Goal: Information Seeking & Learning: Learn about a topic

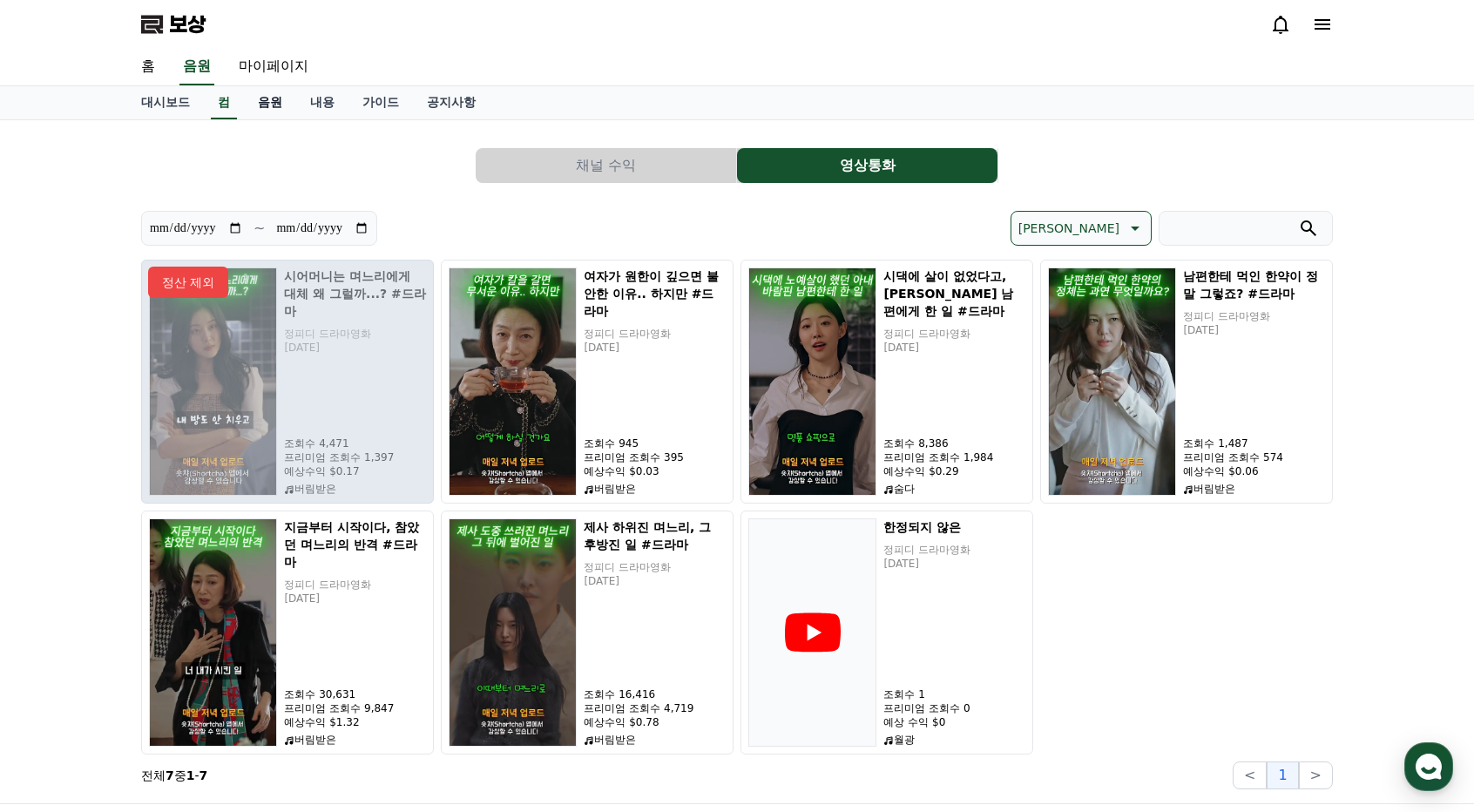
click at [269, 96] on font "음원" at bounding box center [270, 102] width 25 height 14
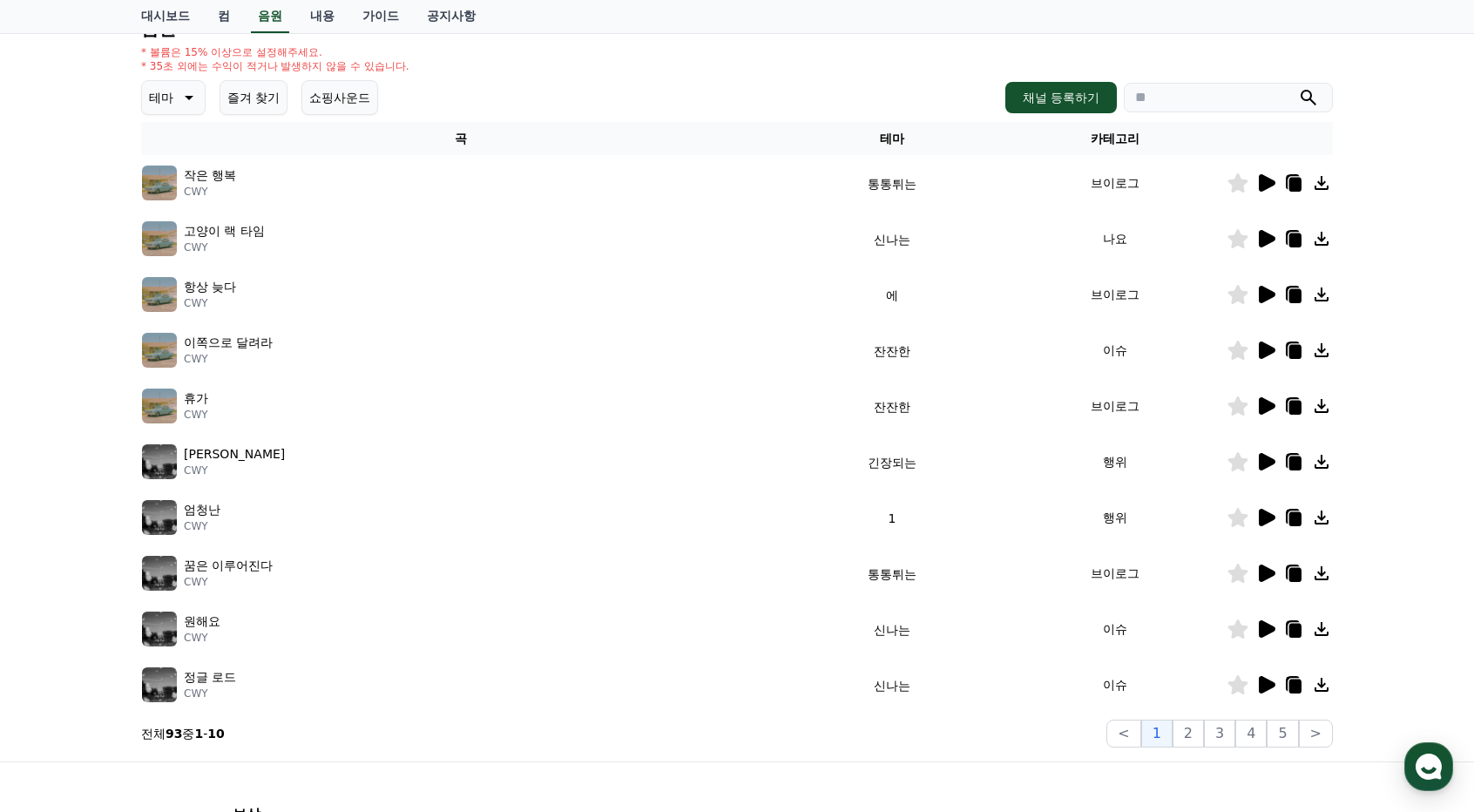
scroll to position [195, 0]
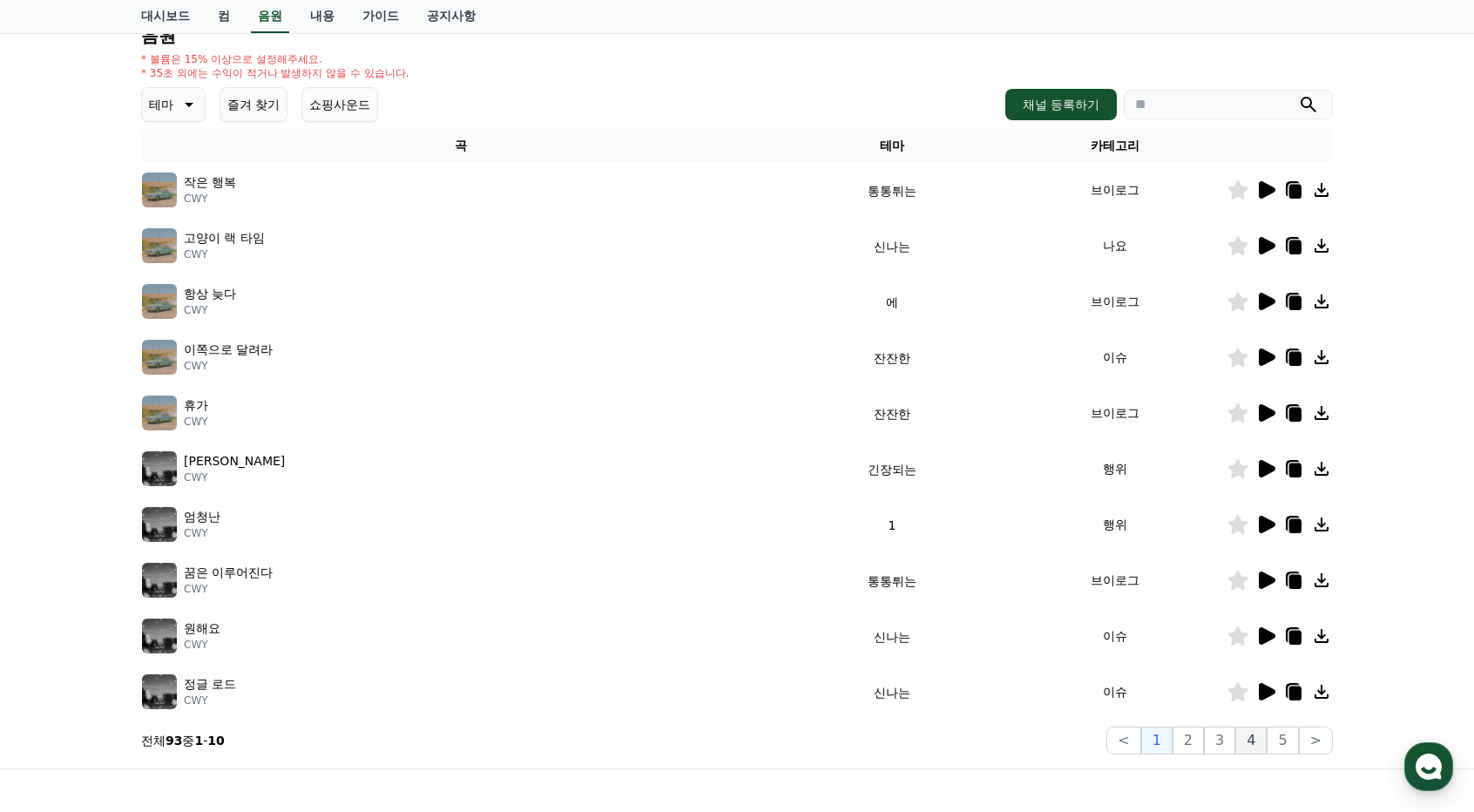
click at [1252, 739] on font "4" at bounding box center [1250, 740] width 8 height 17
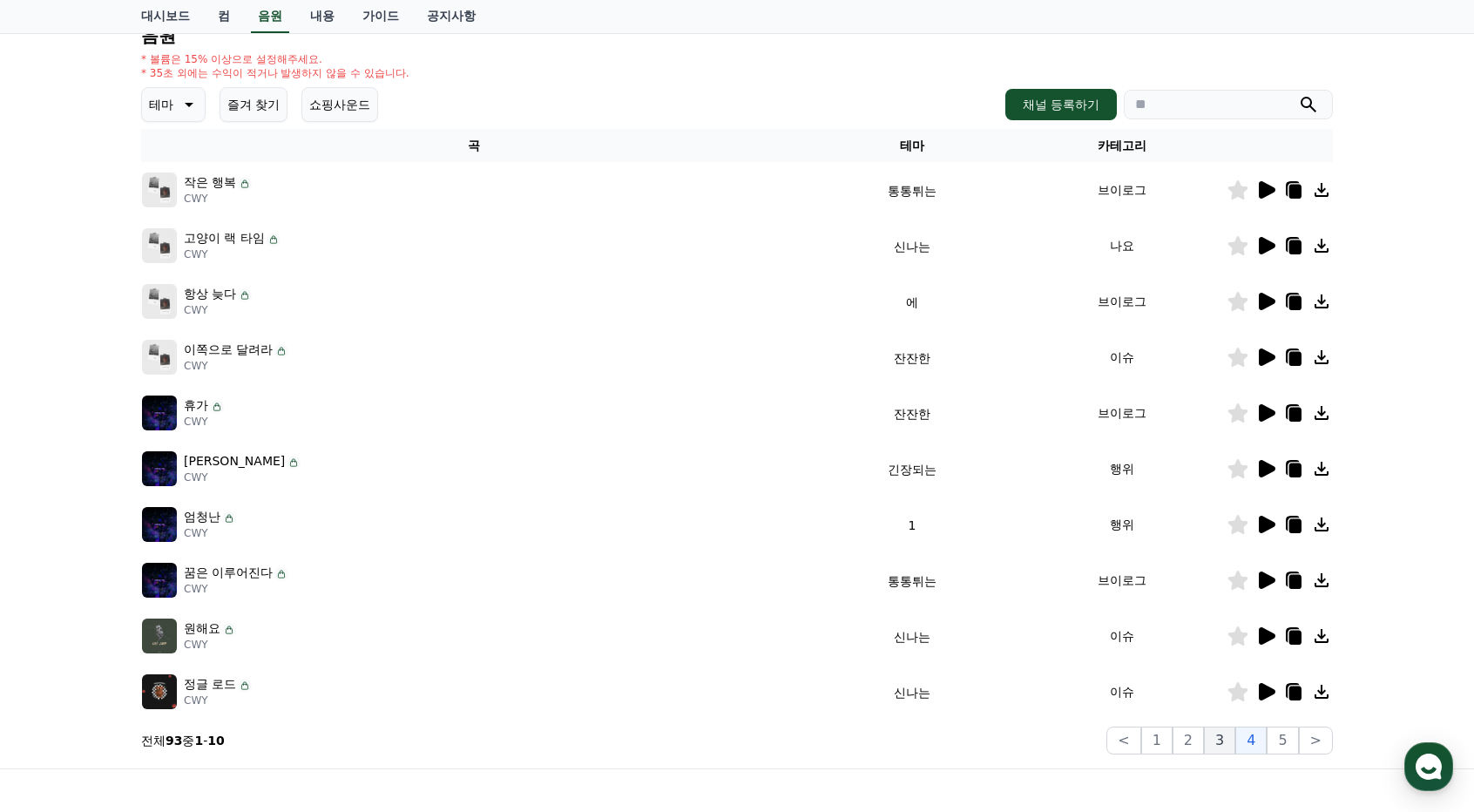
click at [1221, 741] on button "3" at bounding box center [1219, 740] width 31 height 28
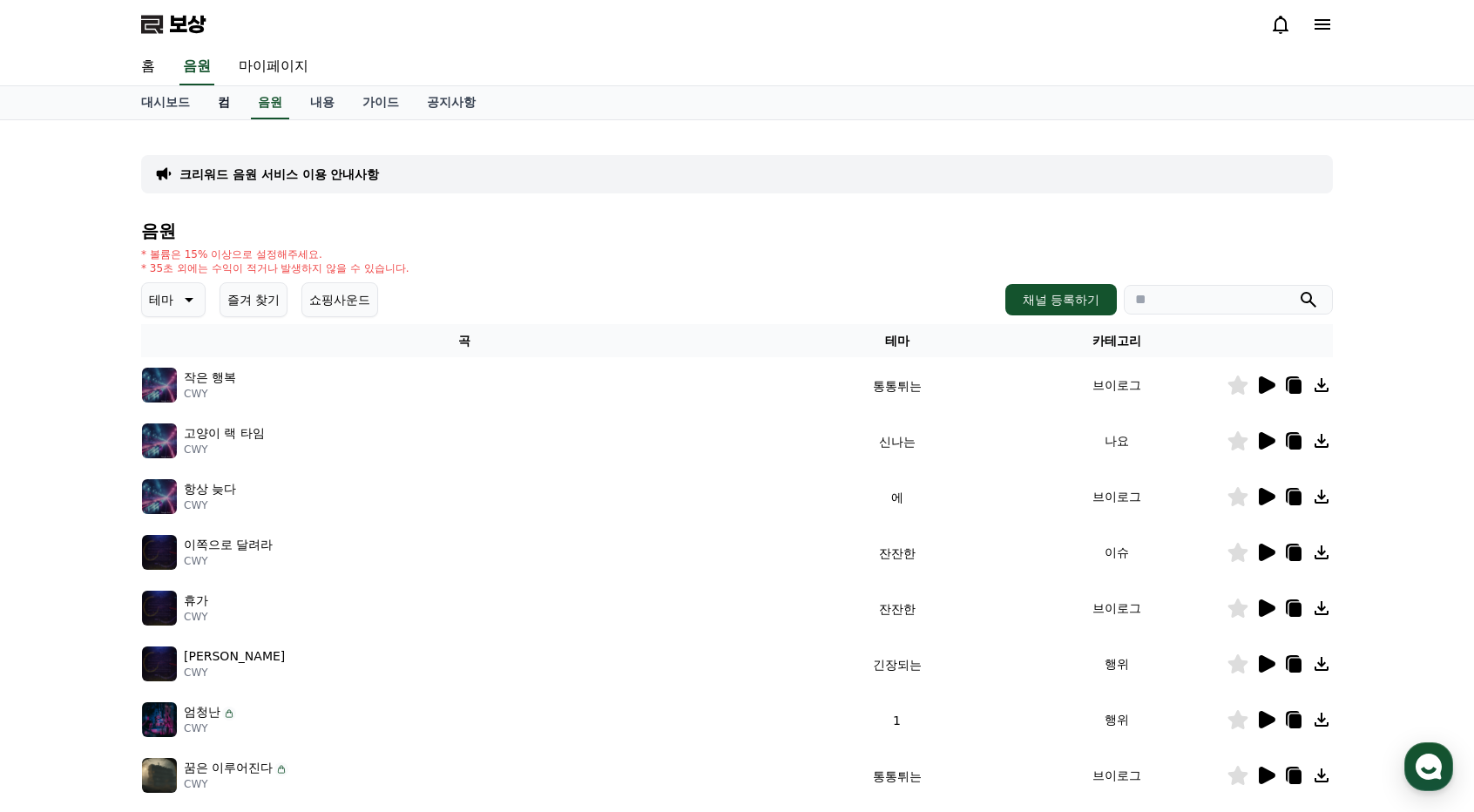
click at [222, 102] on font "컴" at bounding box center [224, 102] width 12 height 14
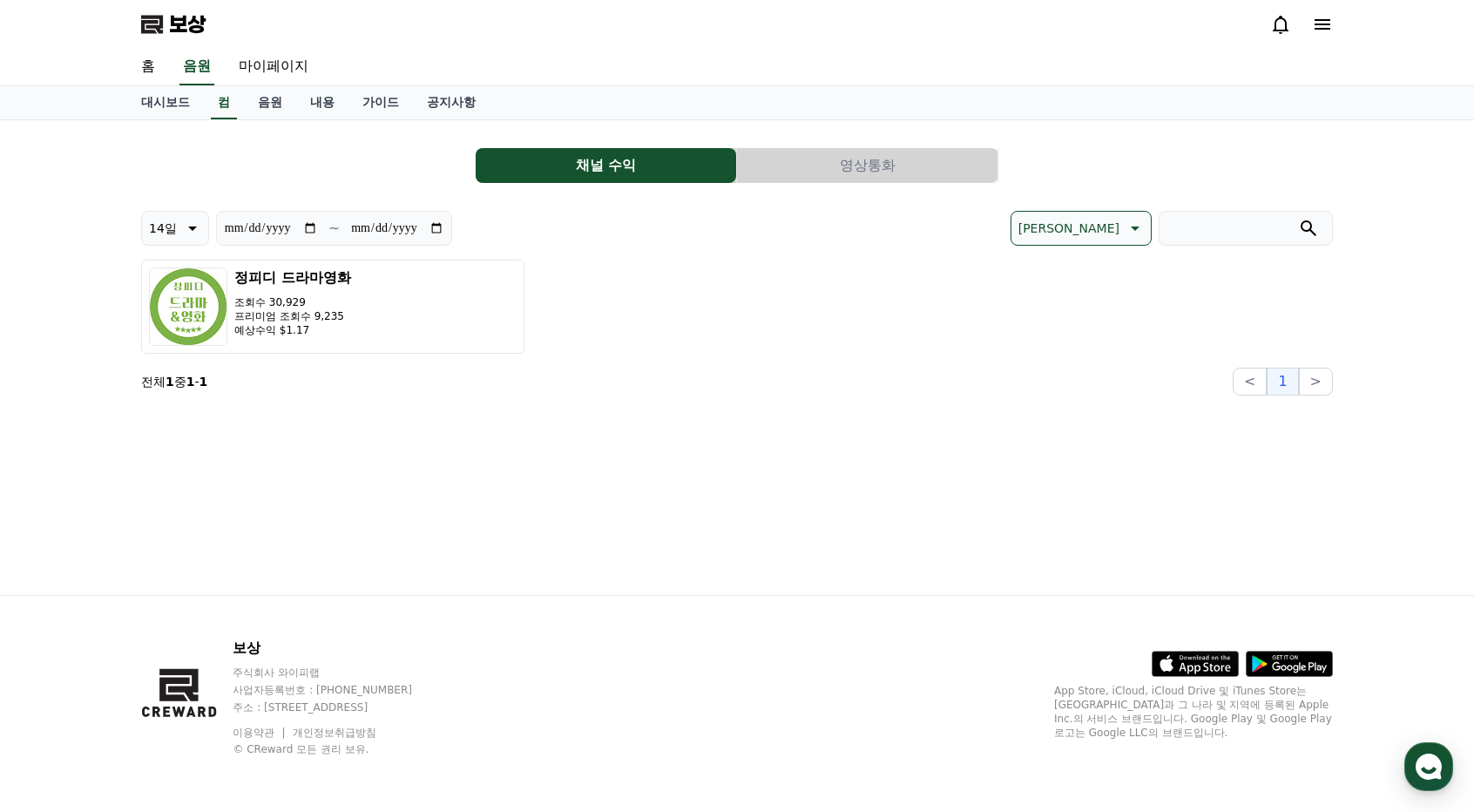
click at [860, 161] on font "영상통화" at bounding box center [867, 165] width 56 height 17
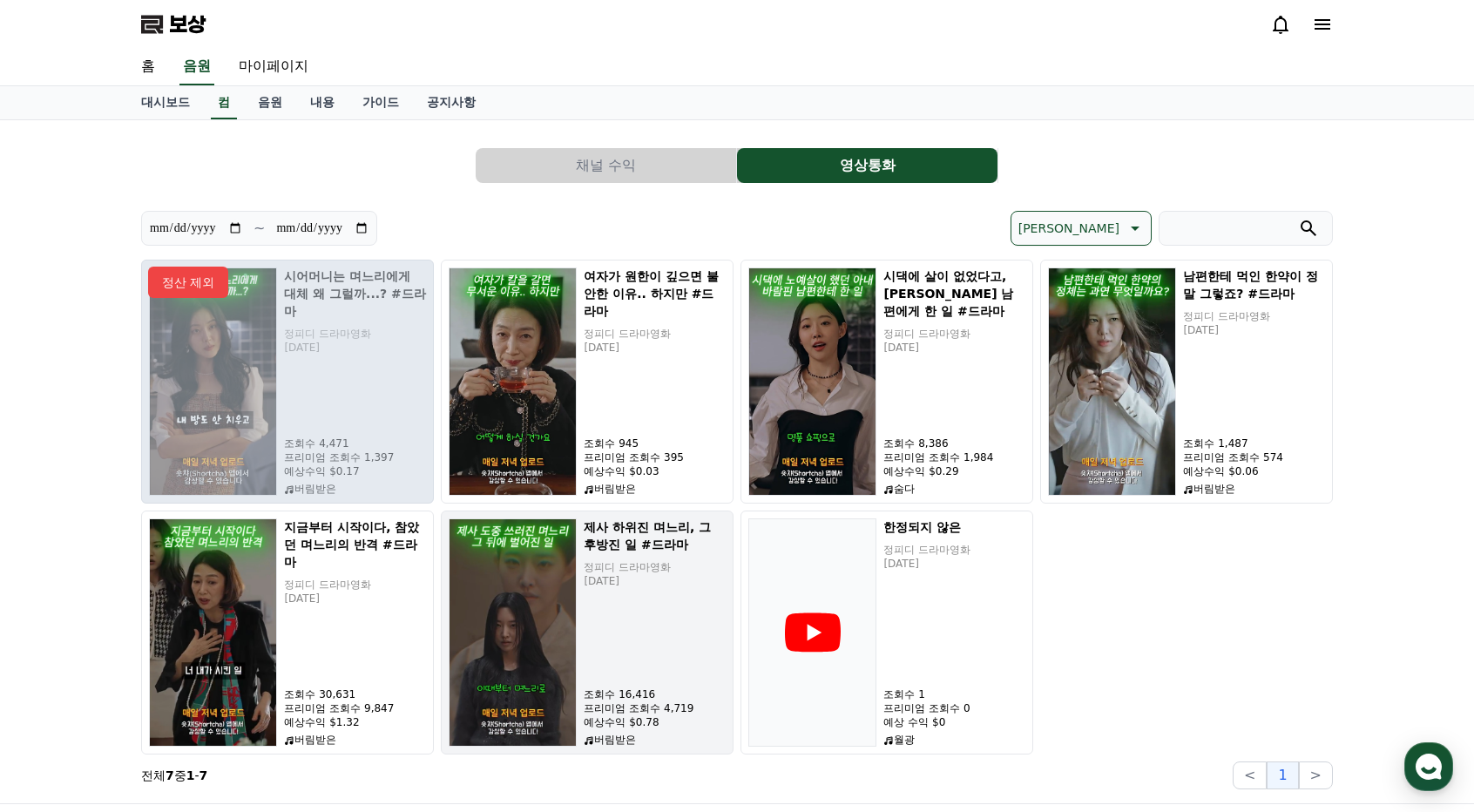
click at [628, 743] on font "버림받은" at bounding box center [615, 739] width 42 height 12
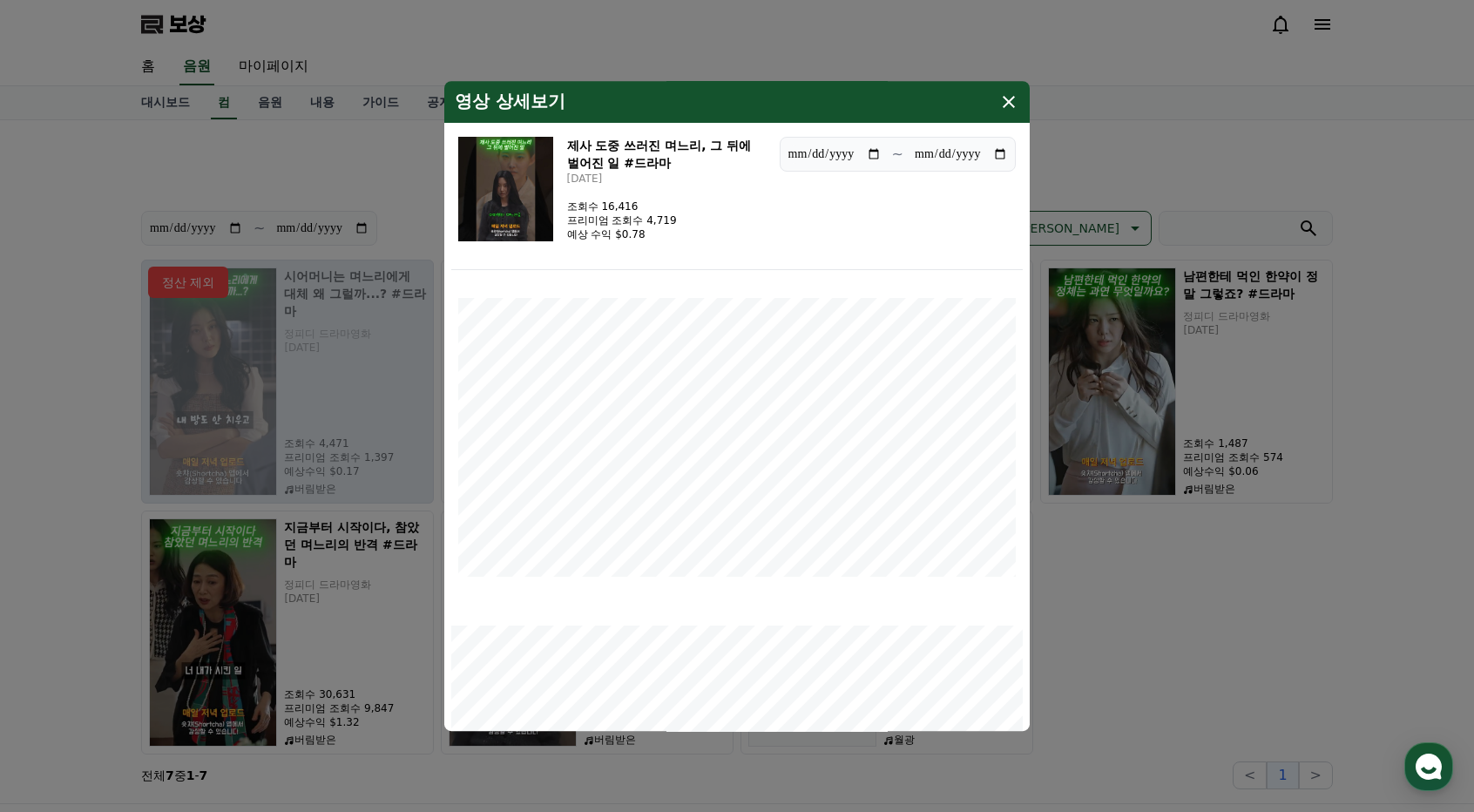
click at [1007, 102] on icon "모달" at bounding box center [1008, 102] width 21 height 21
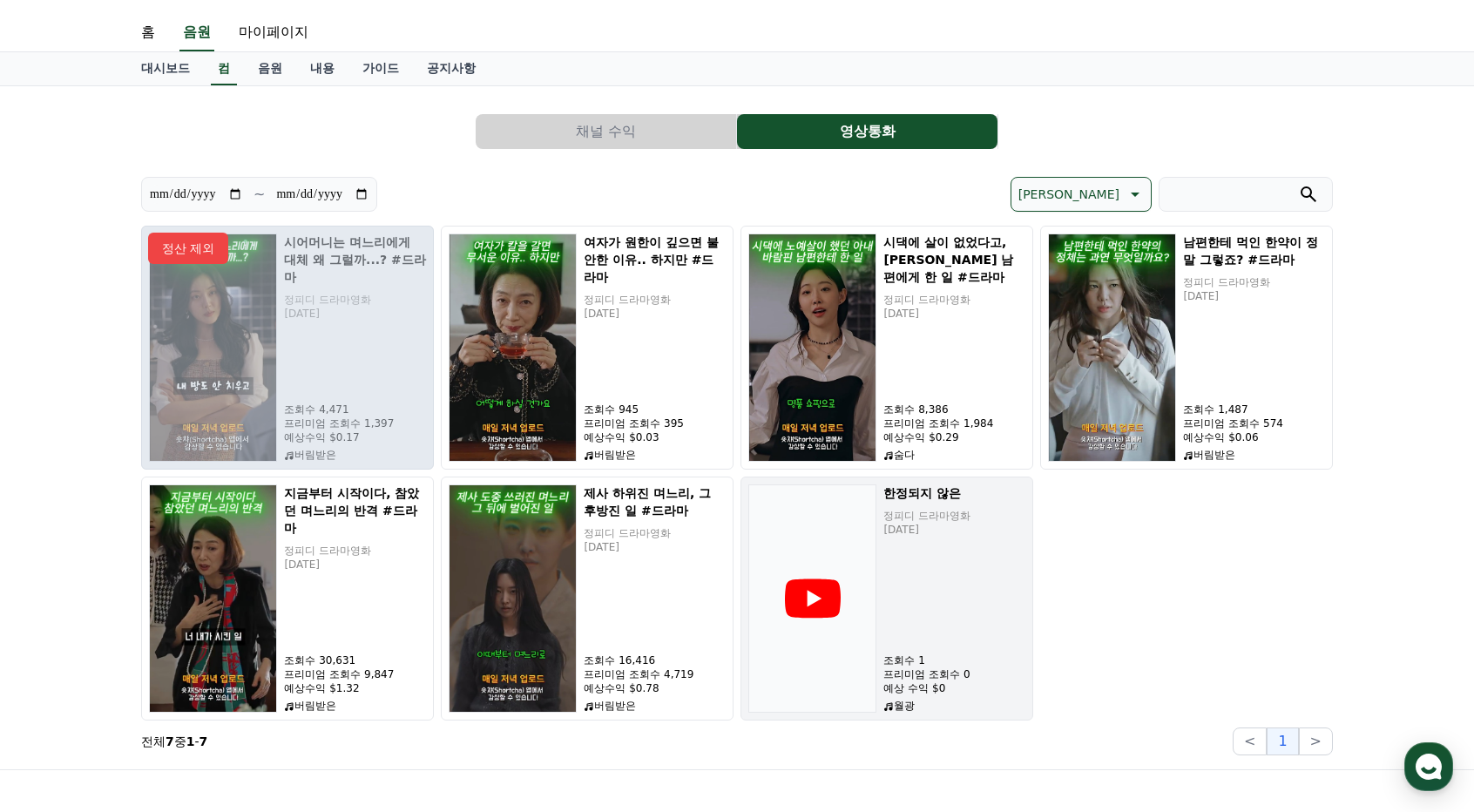
scroll to position [87, 0]
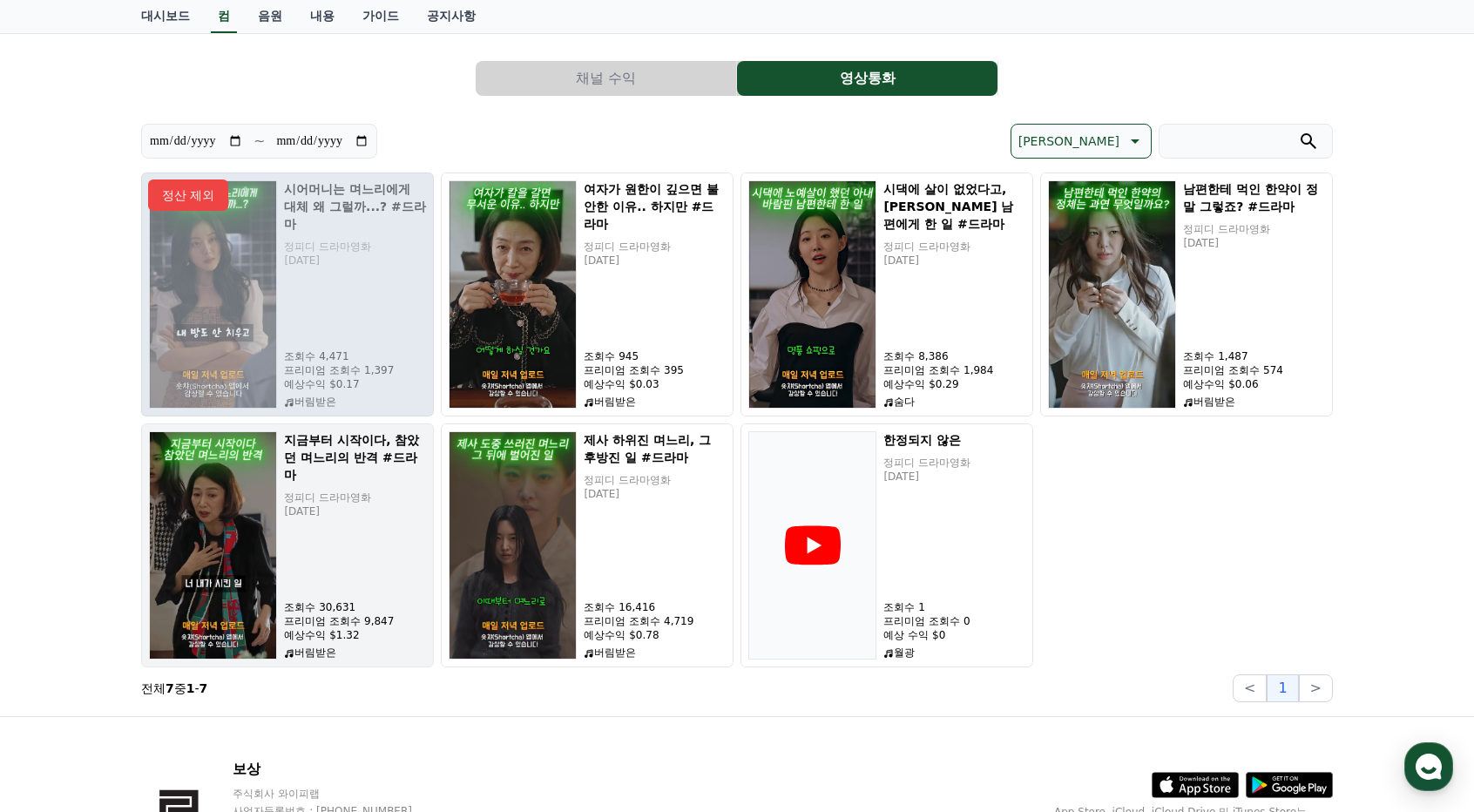
click at [322, 656] on font "버림받은" at bounding box center [315, 651] width 42 height 12
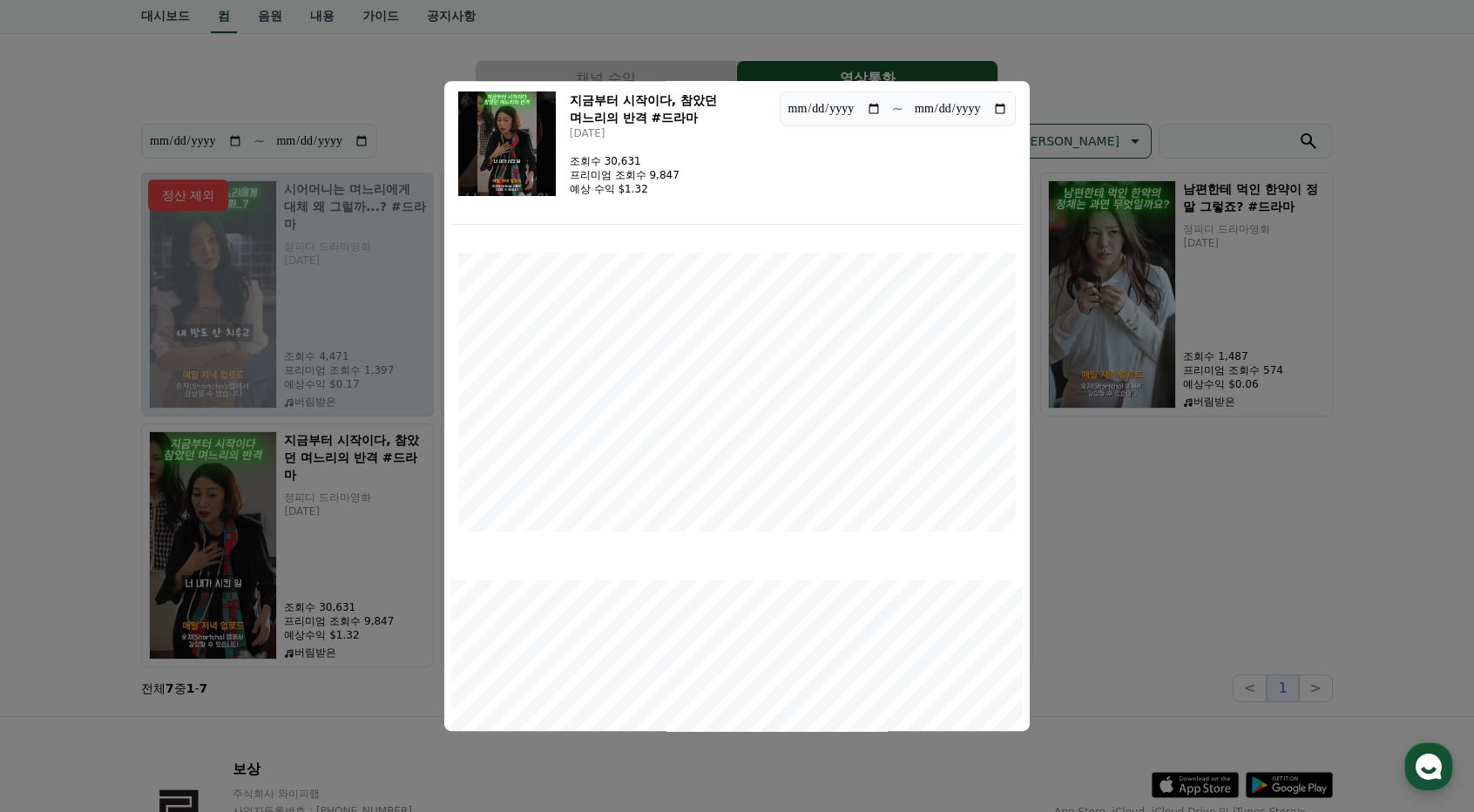
scroll to position [0, 0]
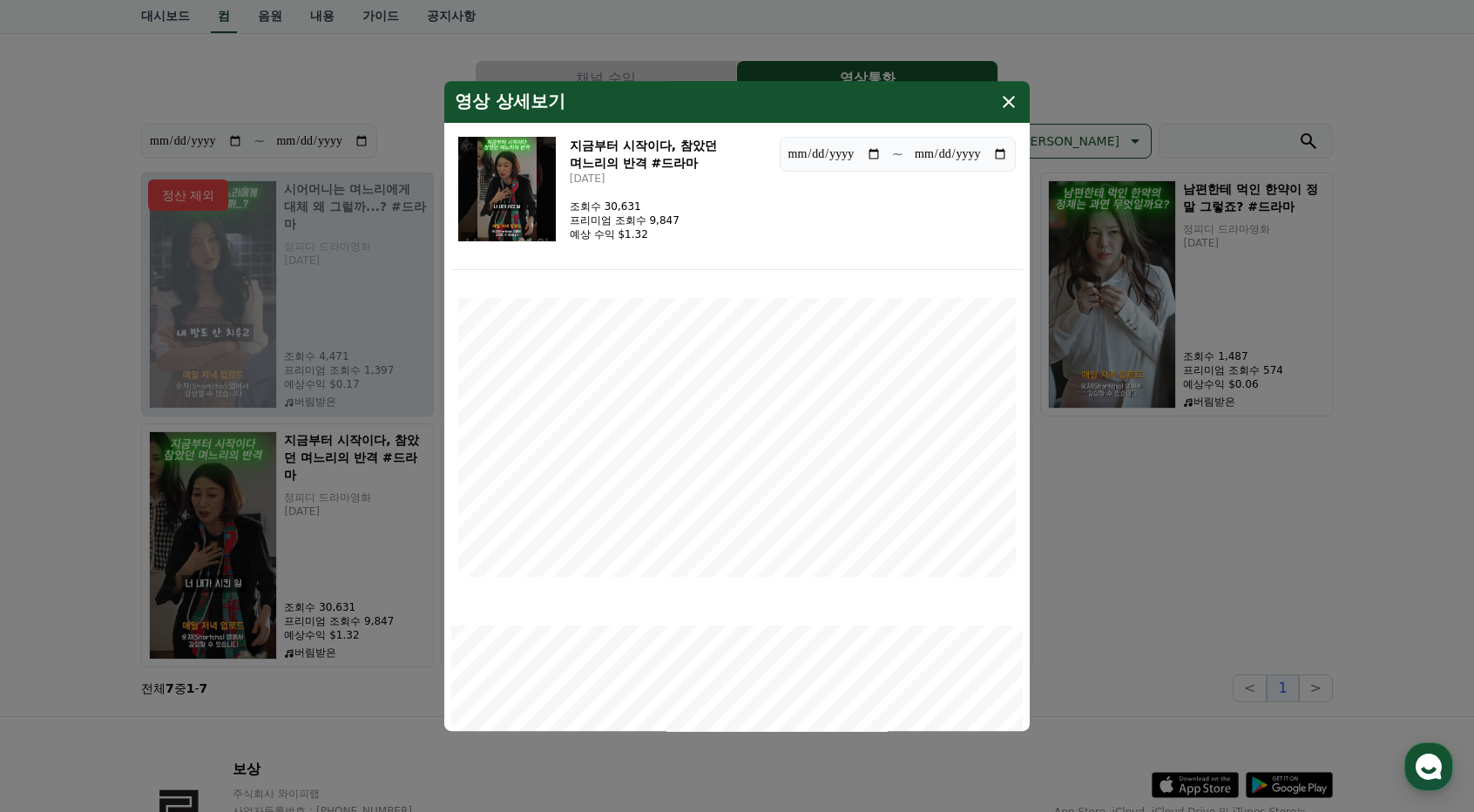
click at [1004, 102] on icon "모달" at bounding box center [1008, 102] width 21 height 21
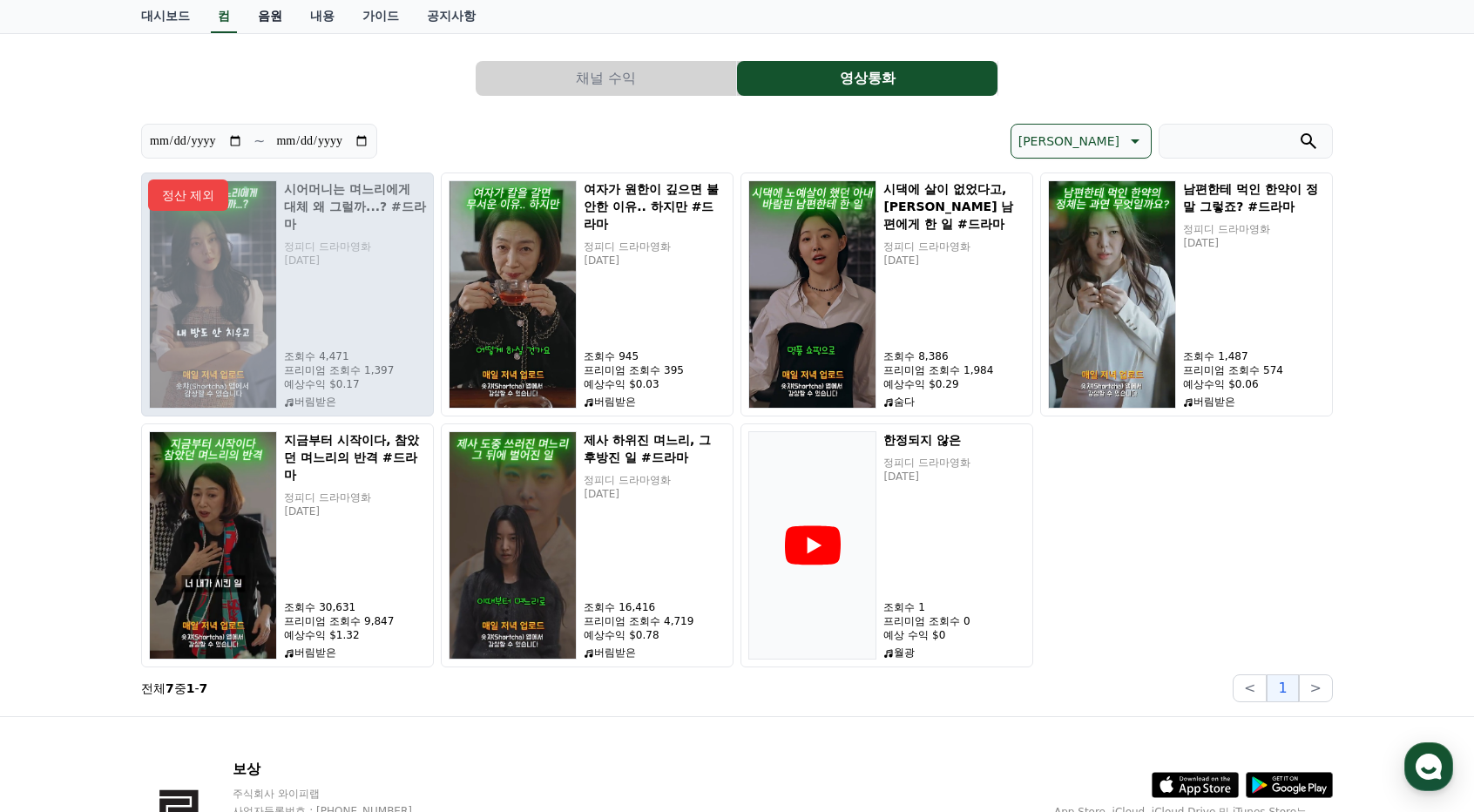
click at [279, 15] on font "음원" at bounding box center [270, 15] width 25 height 14
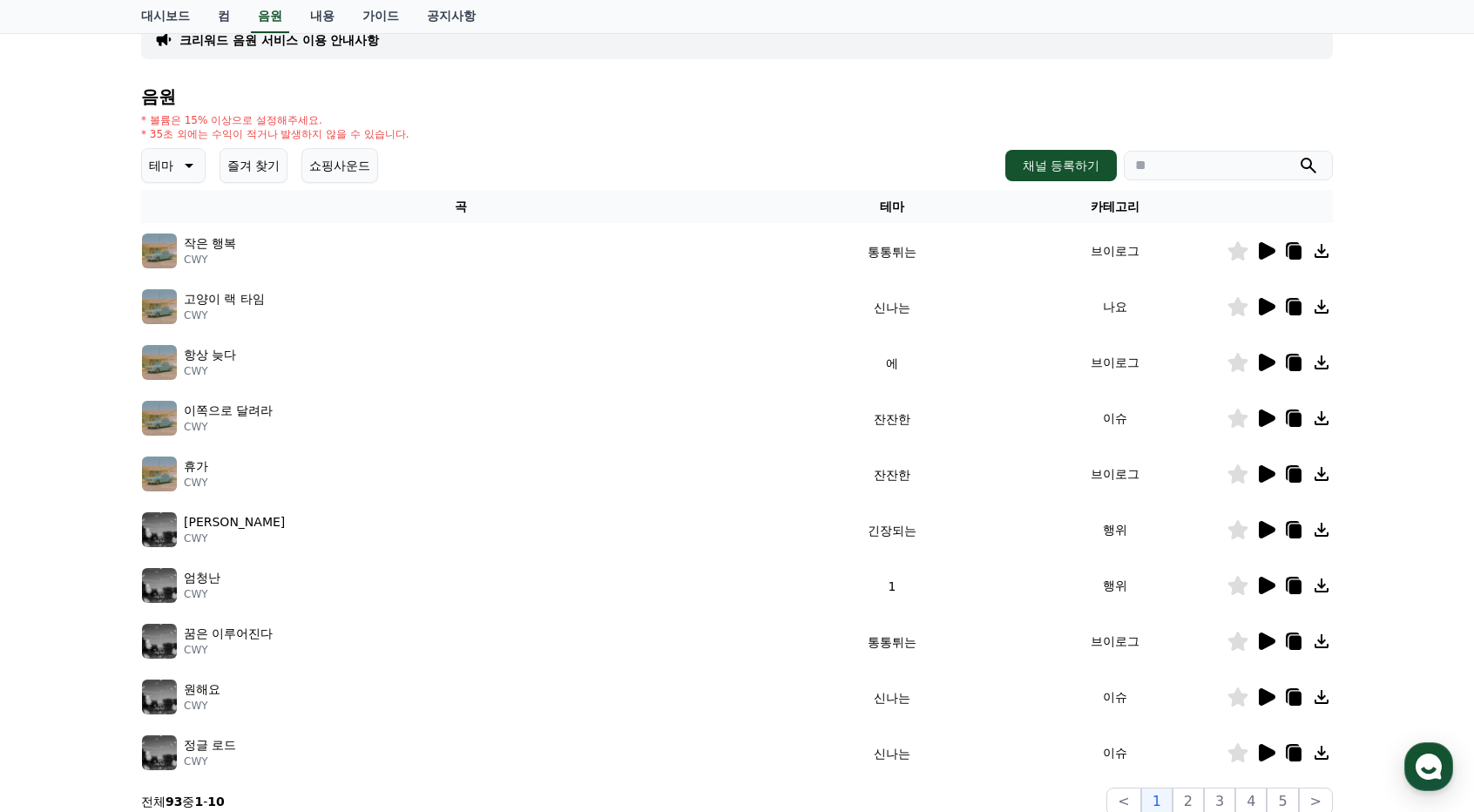
scroll to position [174, 0]
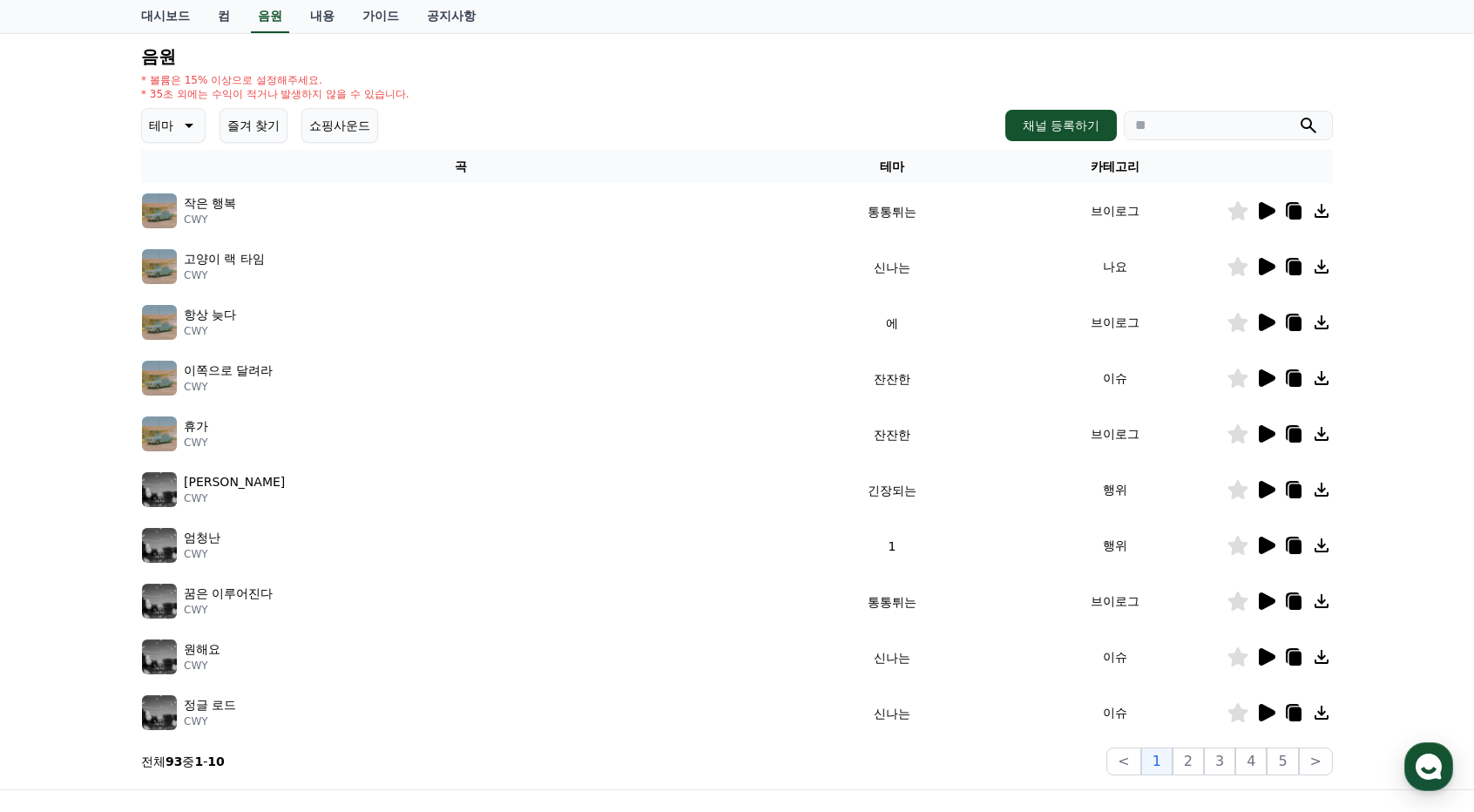
click at [1262, 493] on icon at bounding box center [1267, 489] width 17 height 17
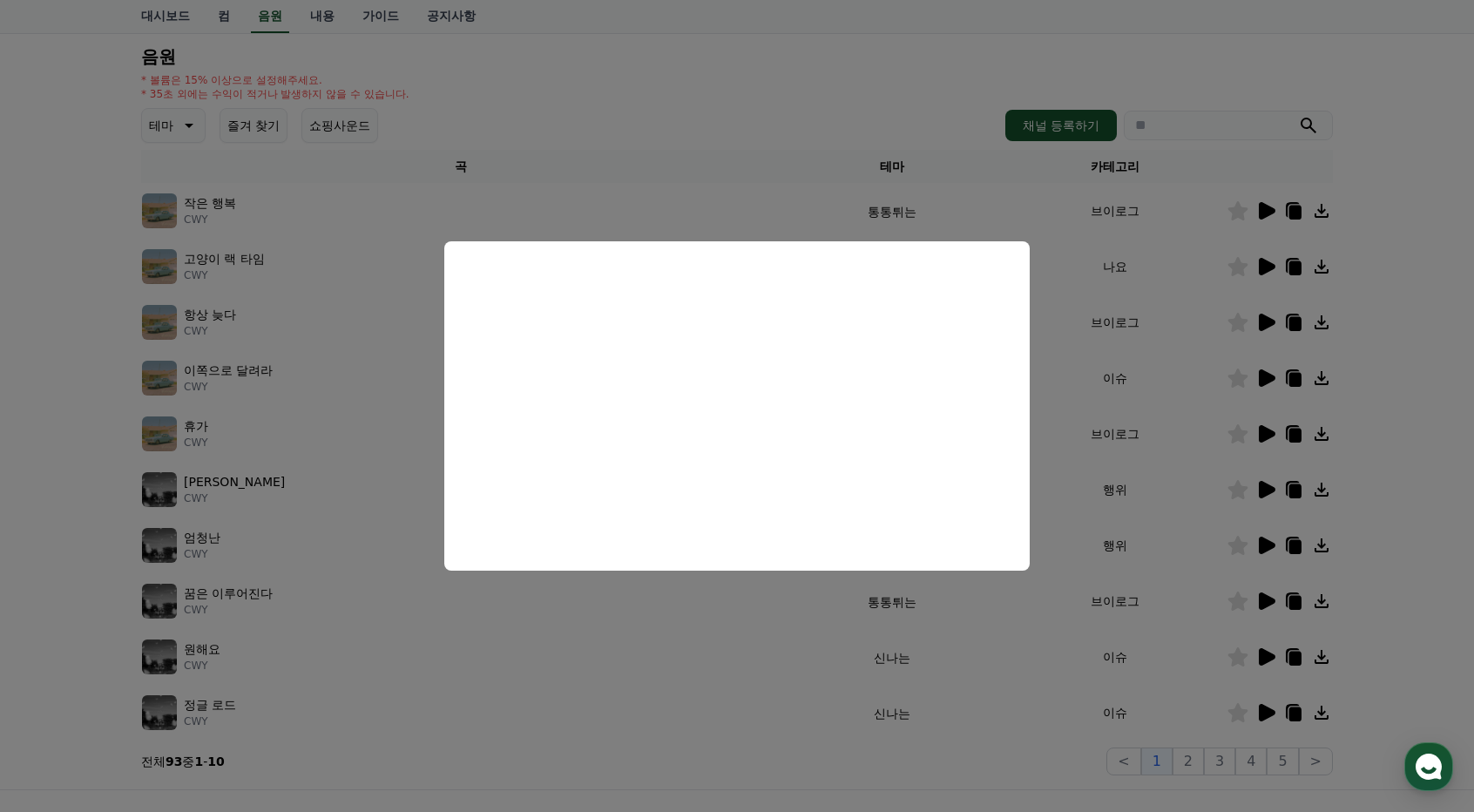
click at [1160, 478] on button "close modal" at bounding box center [737, 406] width 1474 height 812
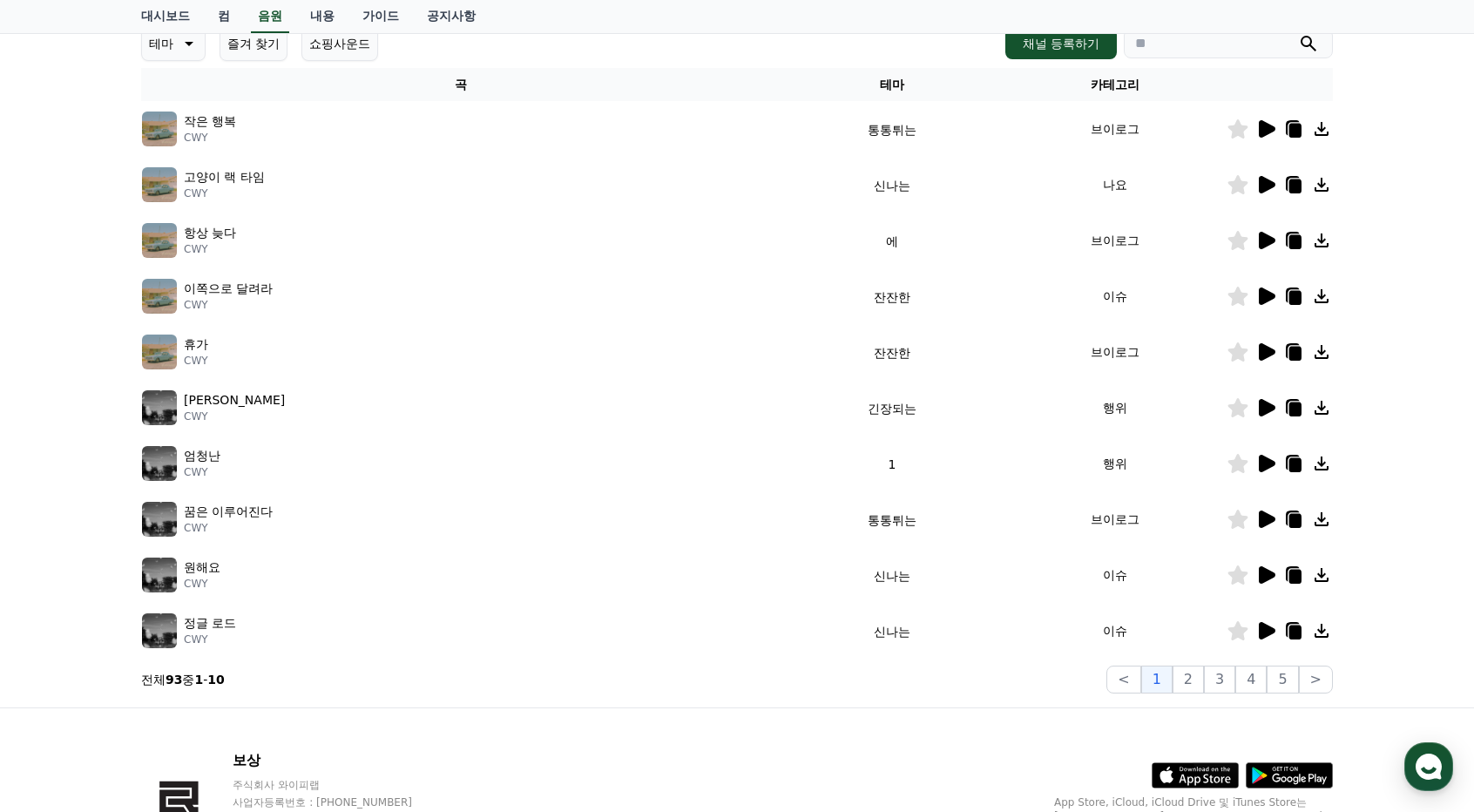
scroll to position [262, 0]
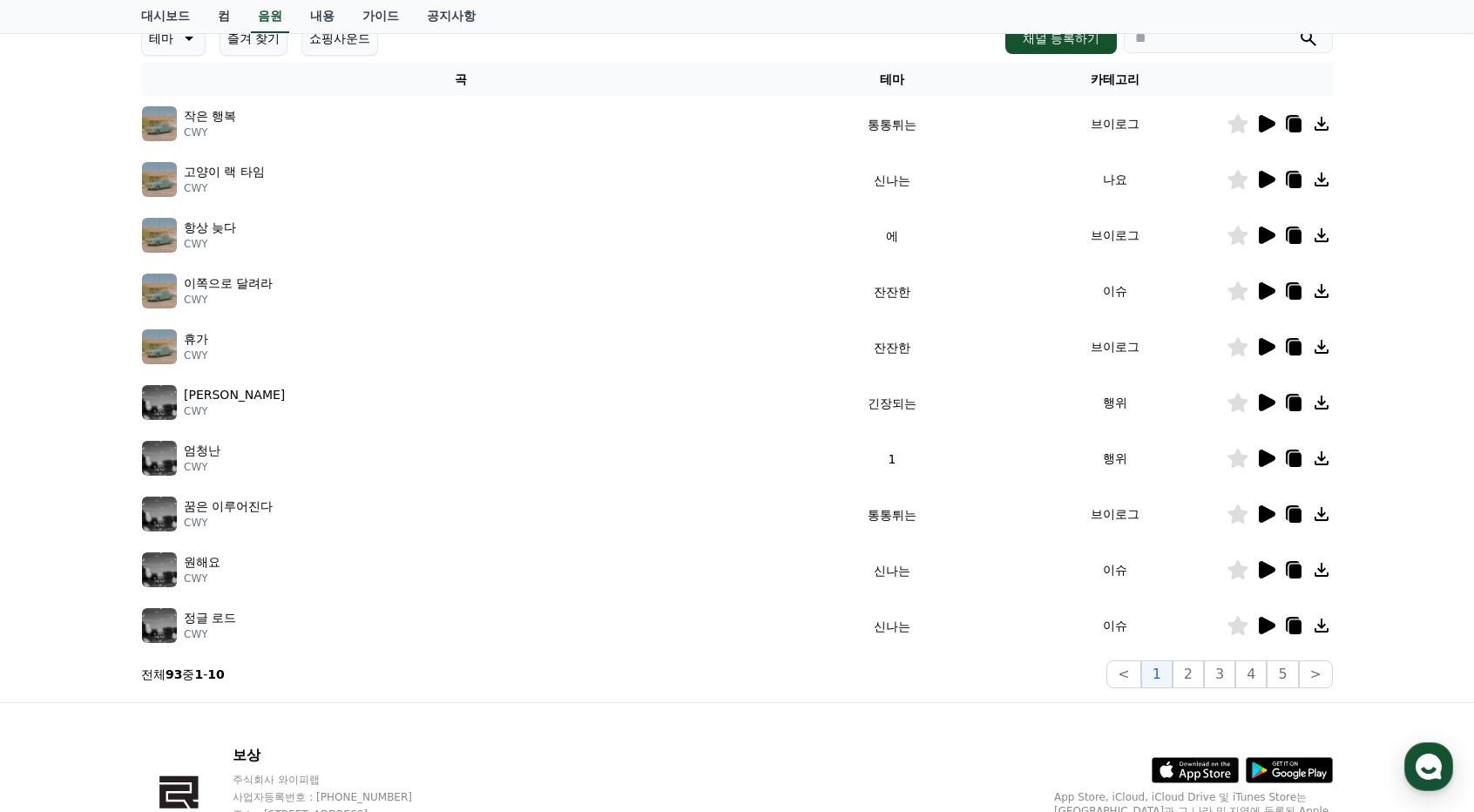
click at [1295, 577] on icon at bounding box center [1295, 570] width 12 height 14
click at [1265, 575] on icon at bounding box center [1267, 569] width 17 height 17
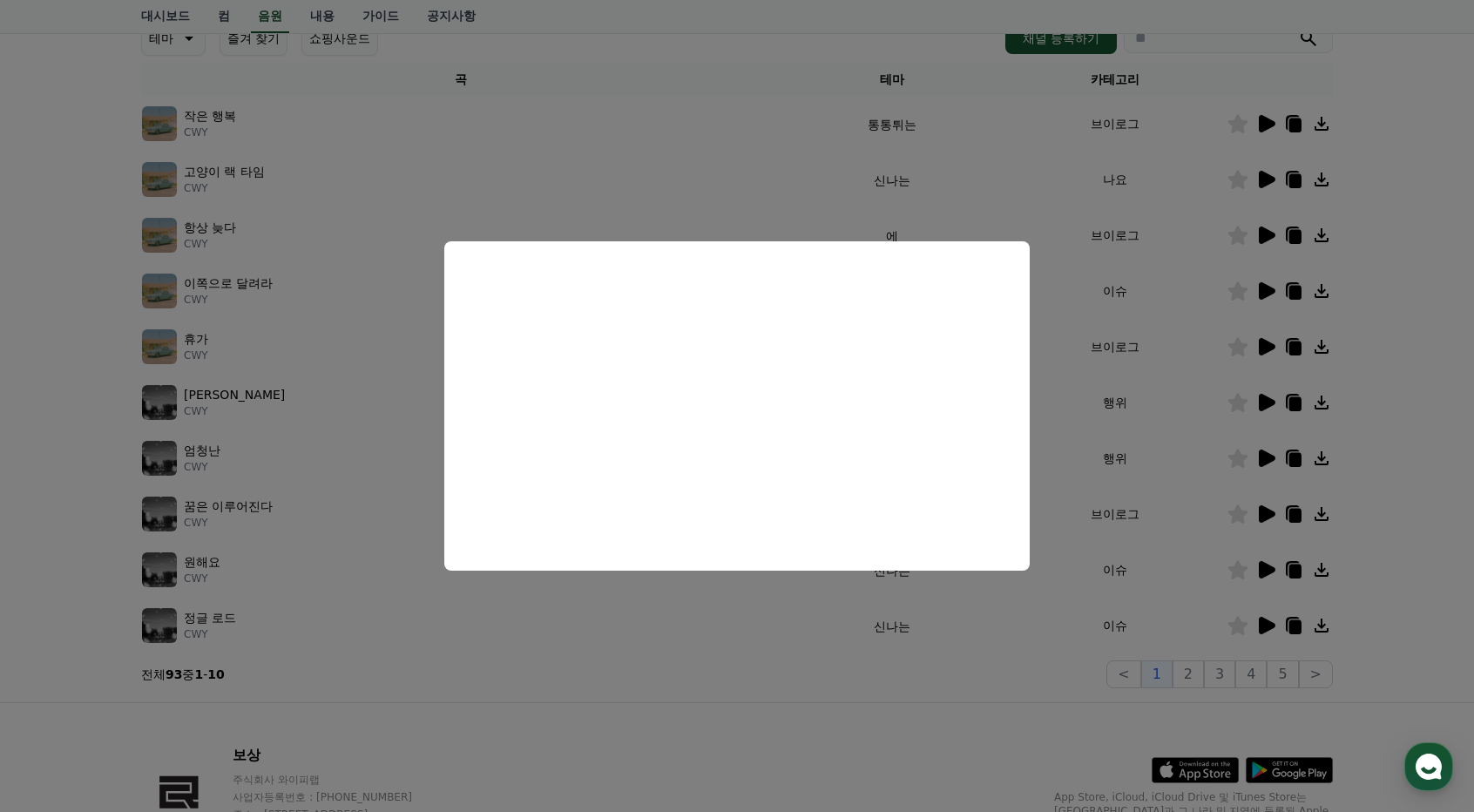
click at [1060, 448] on button "close modal" at bounding box center [737, 406] width 1474 height 812
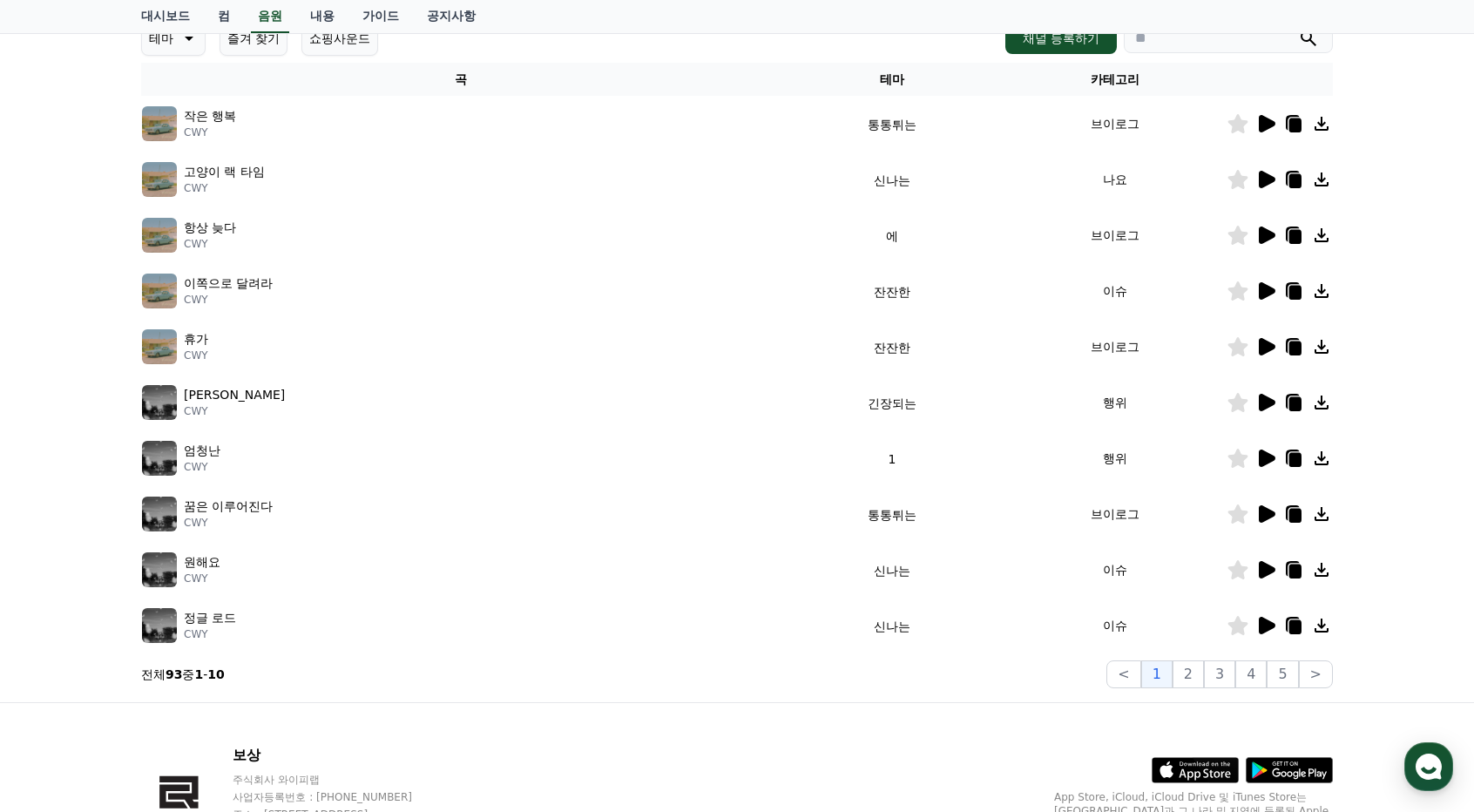
click at [1264, 516] on icon at bounding box center [1267, 514] width 17 height 17
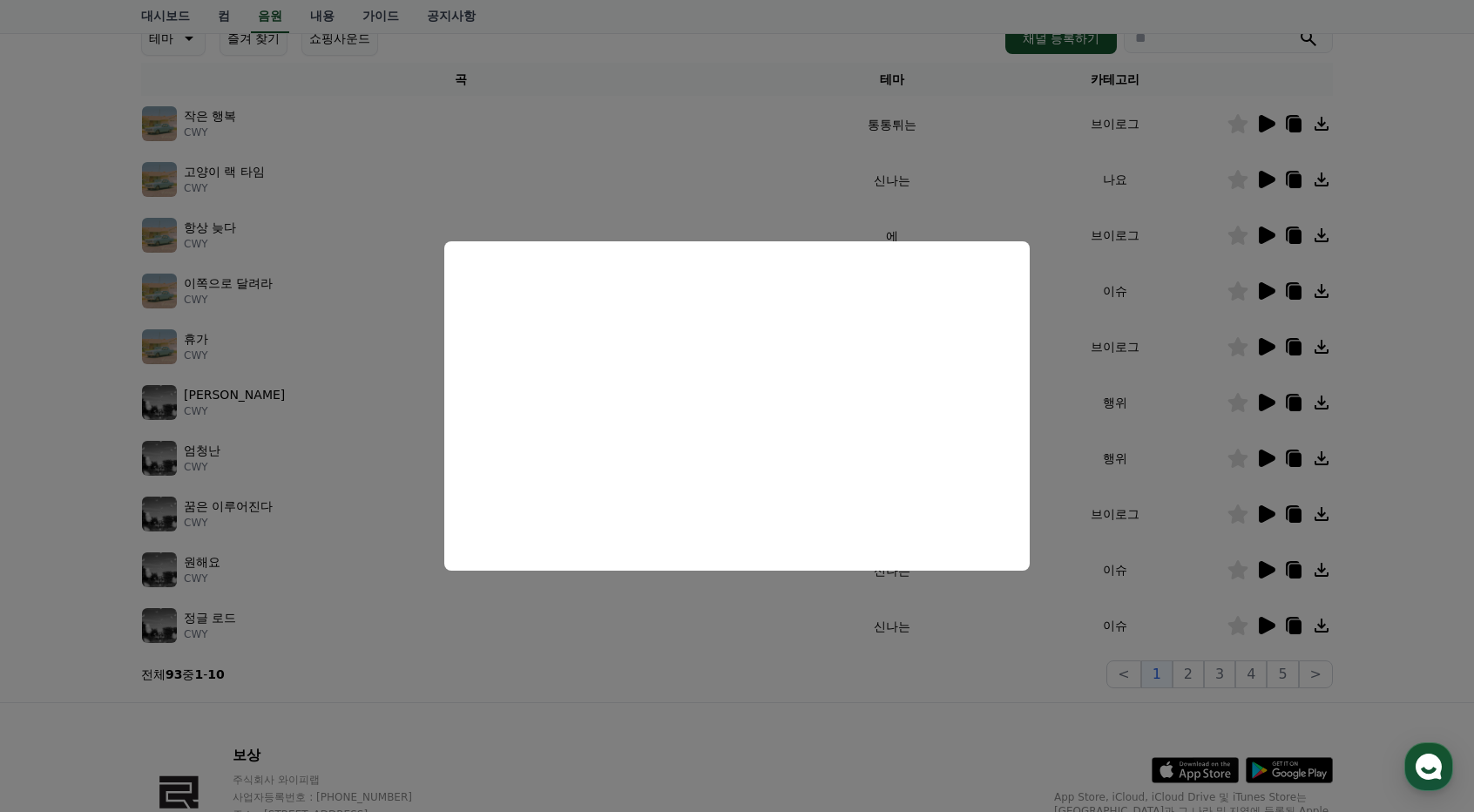
click at [669, 192] on button "close modal" at bounding box center [737, 406] width 1474 height 812
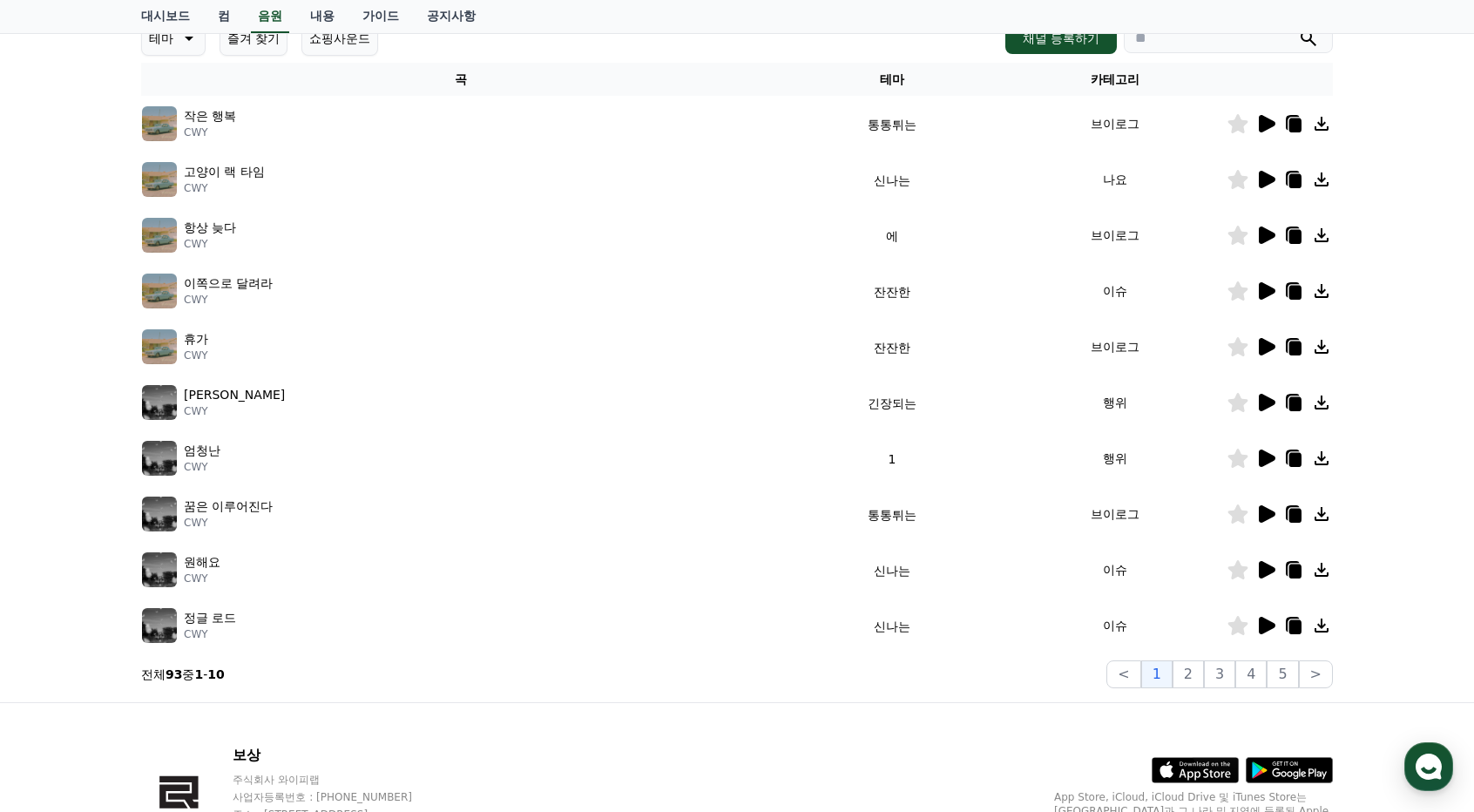
click at [1268, 292] on icon at bounding box center [1267, 291] width 17 height 17
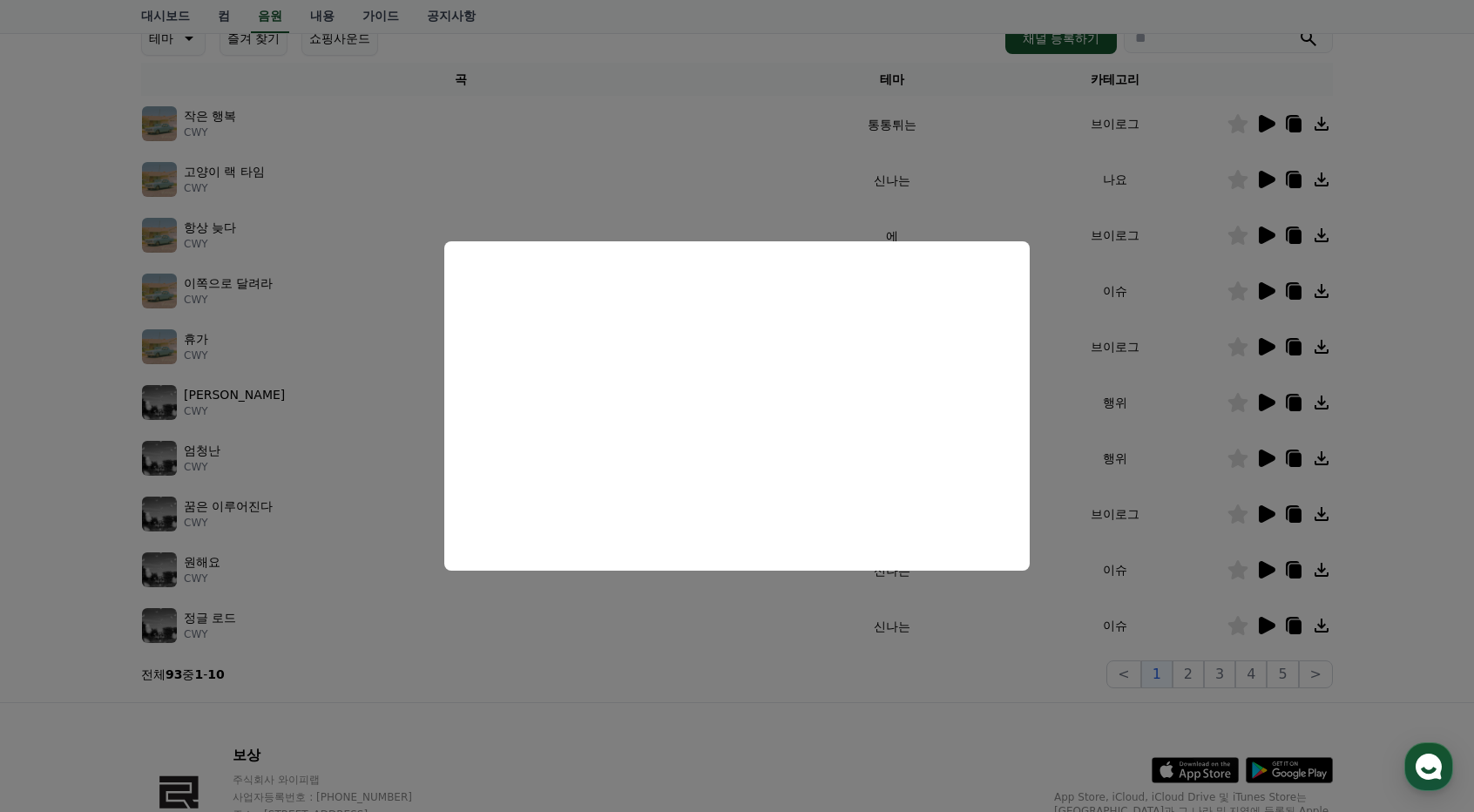
click at [633, 644] on button "close modal" at bounding box center [737, 406] width 1474 height 812
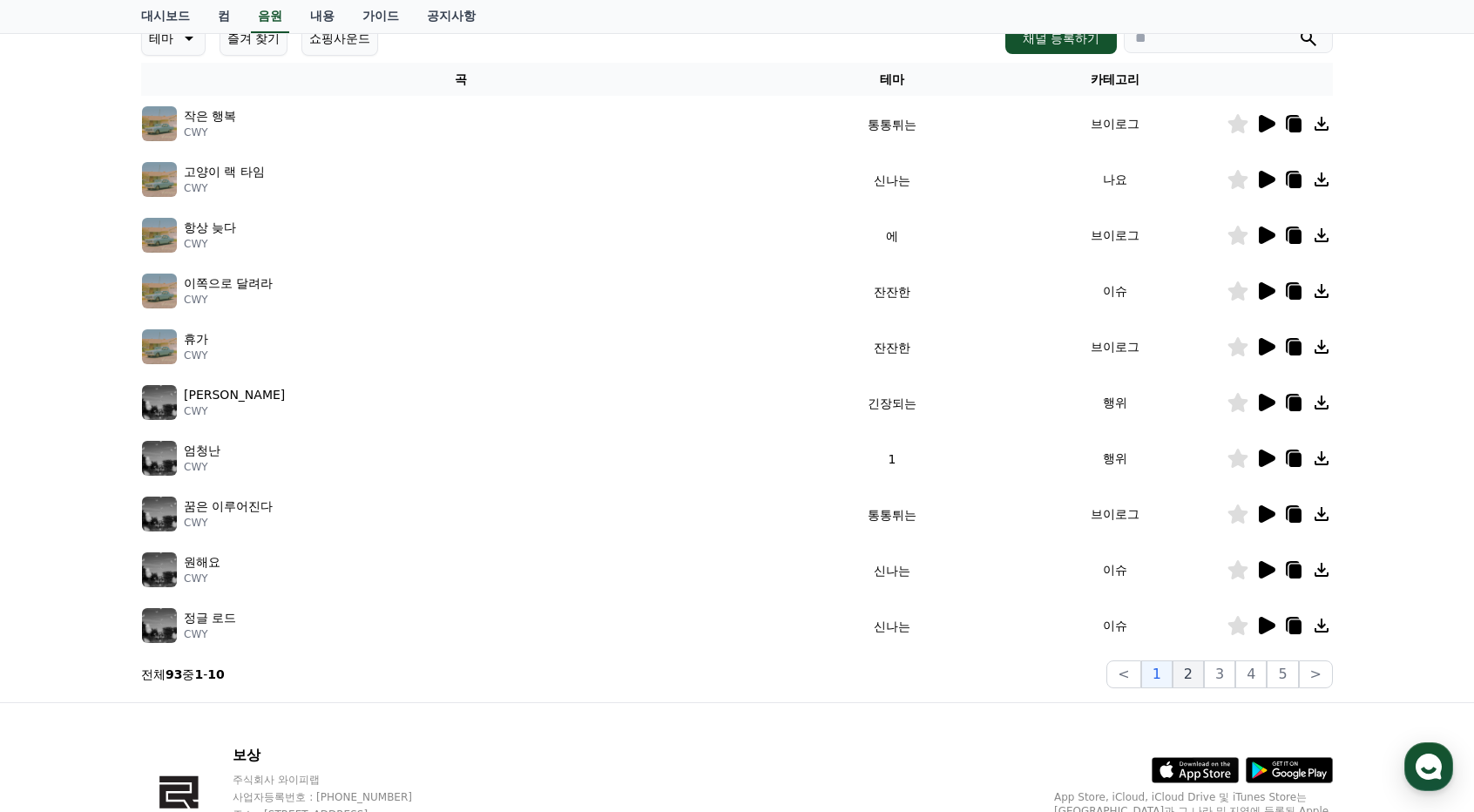
click at [1193, 671] on font "2" at bounding box center [1187, 674] width 8 height 17
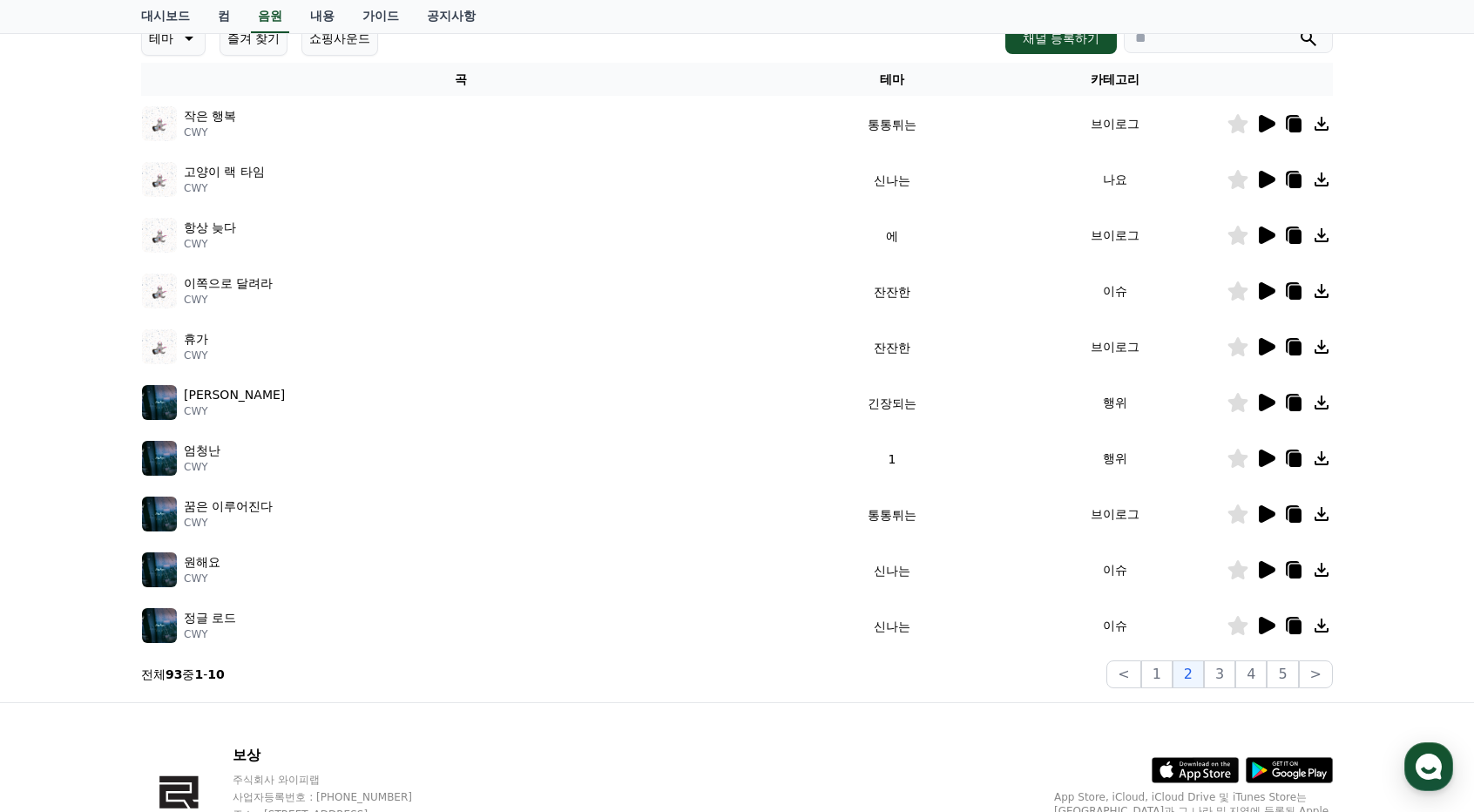
click at [1263, 288] on icon at bounding box center [1267, 291] width 17 height 17
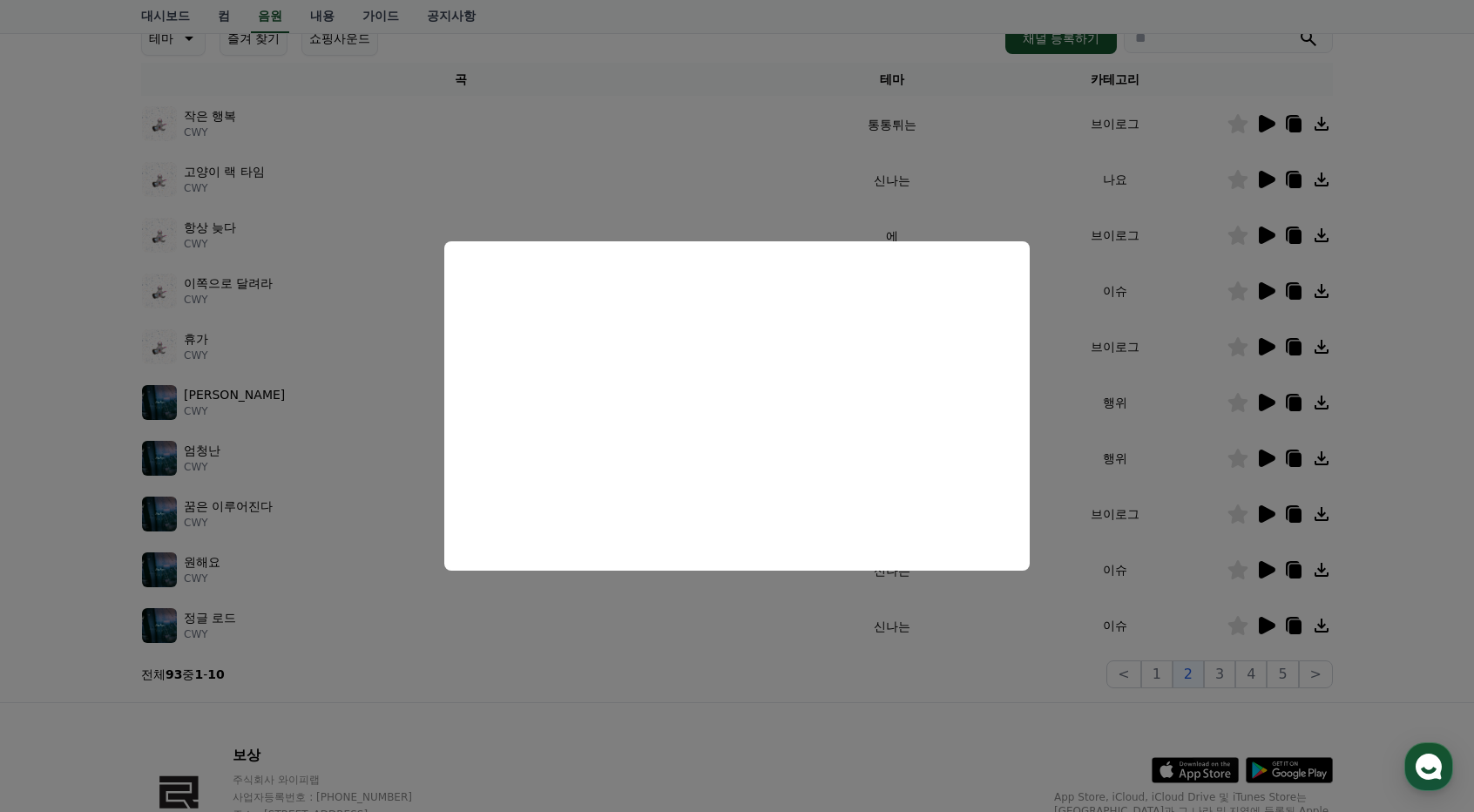
click at [738, 637] on button "close modal" at bounding box center [737, 406] width 1474 height 812
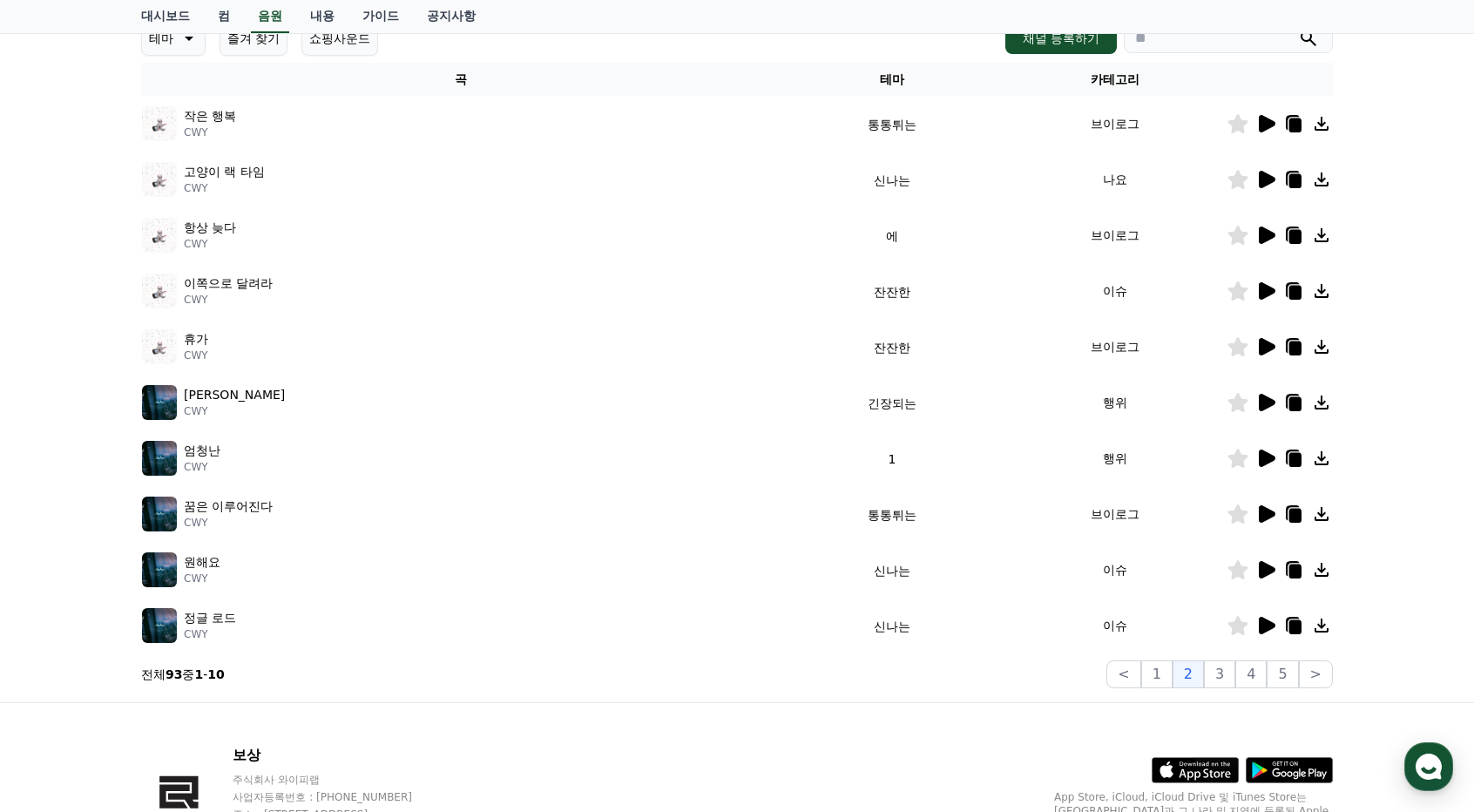
click at [1285, 347] on icon at bounding box center [1292, 346] width 14 height 16
click at [1262, 347] on icon at bounding box center [1267, 347] width 17 height 17
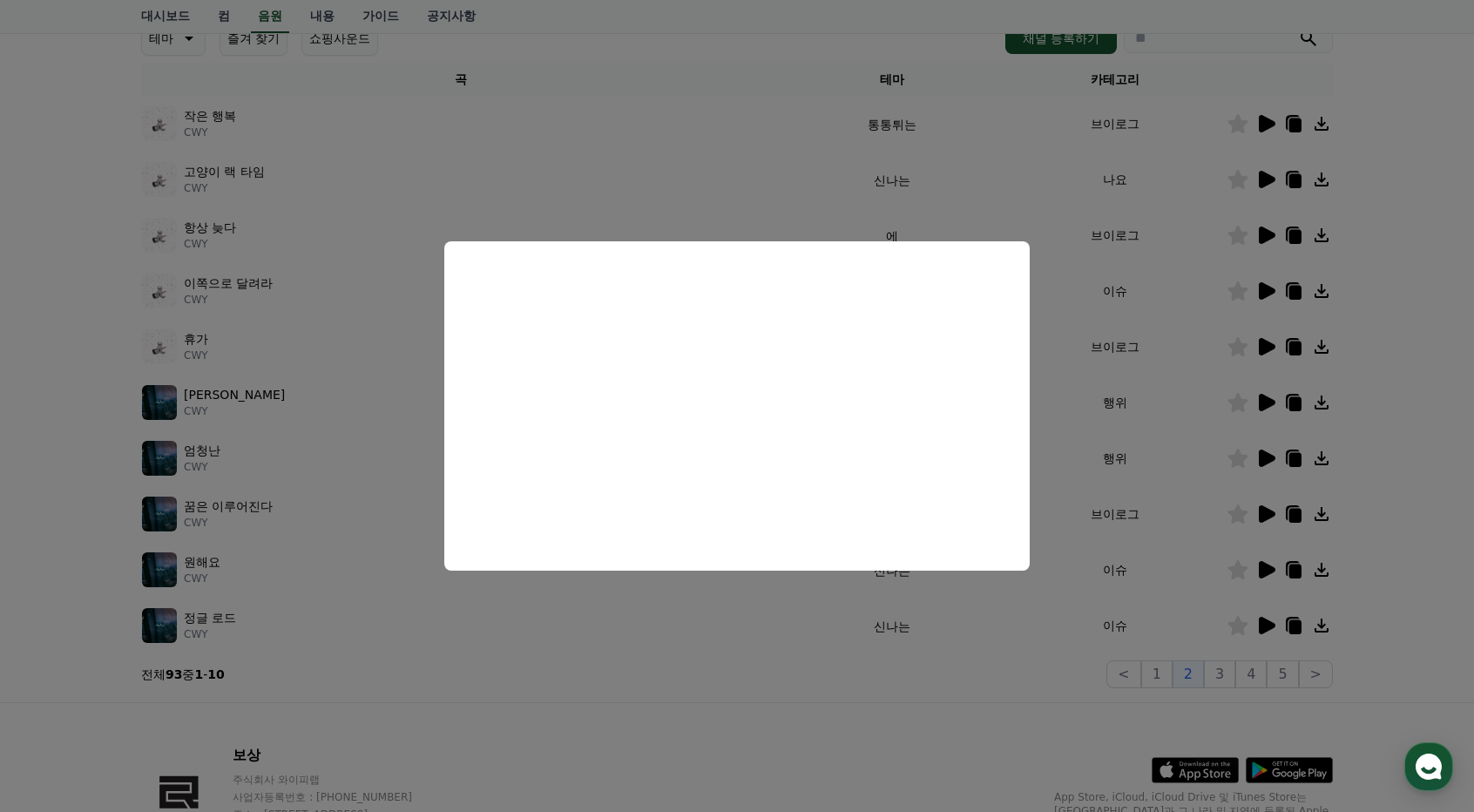
click at [1064, 418] on button "close modal" at bounding box center [737, 406] width 1474 height 812
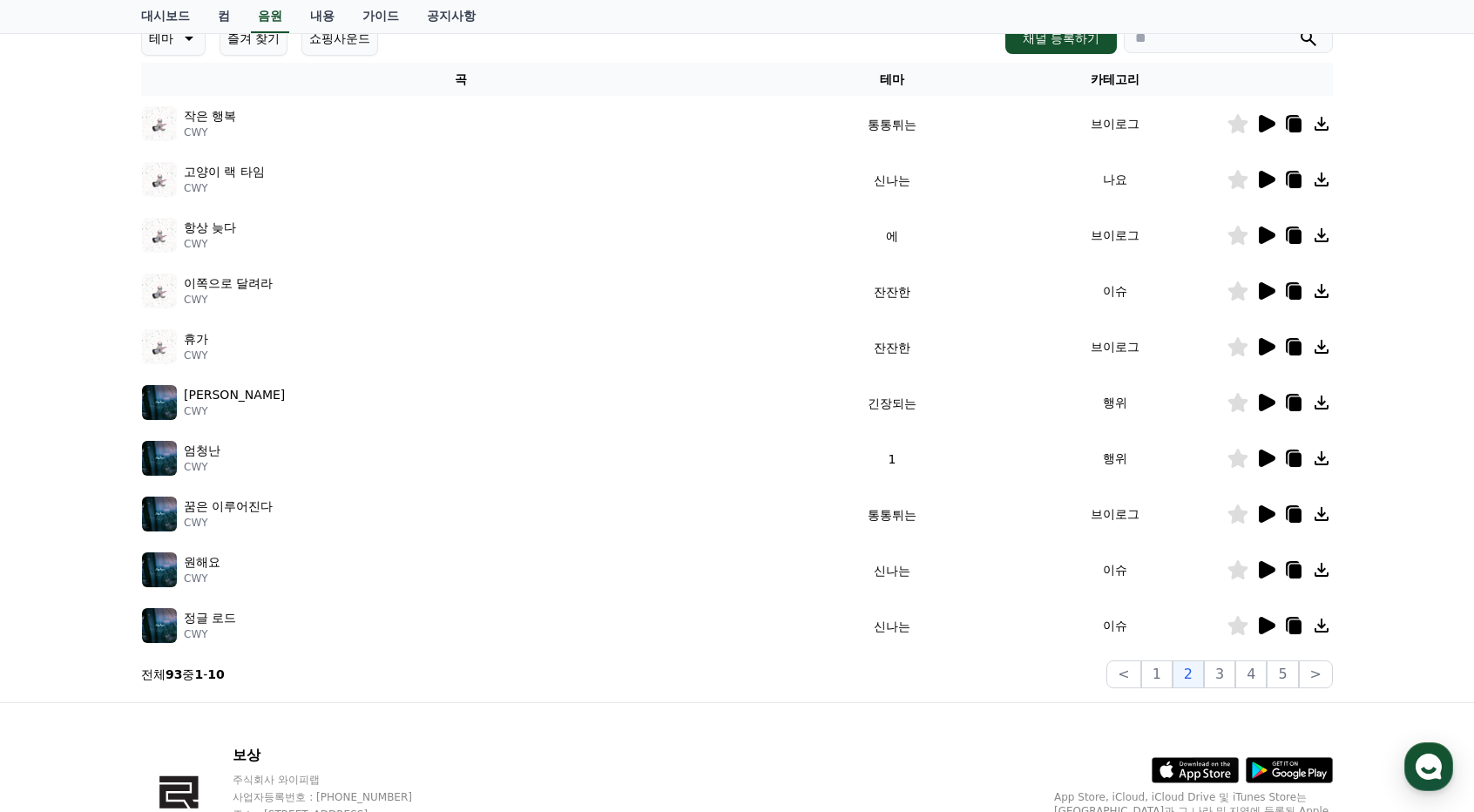
click at [1264, 517] on icon at bounding box center [1267, 514] width 17 height 17
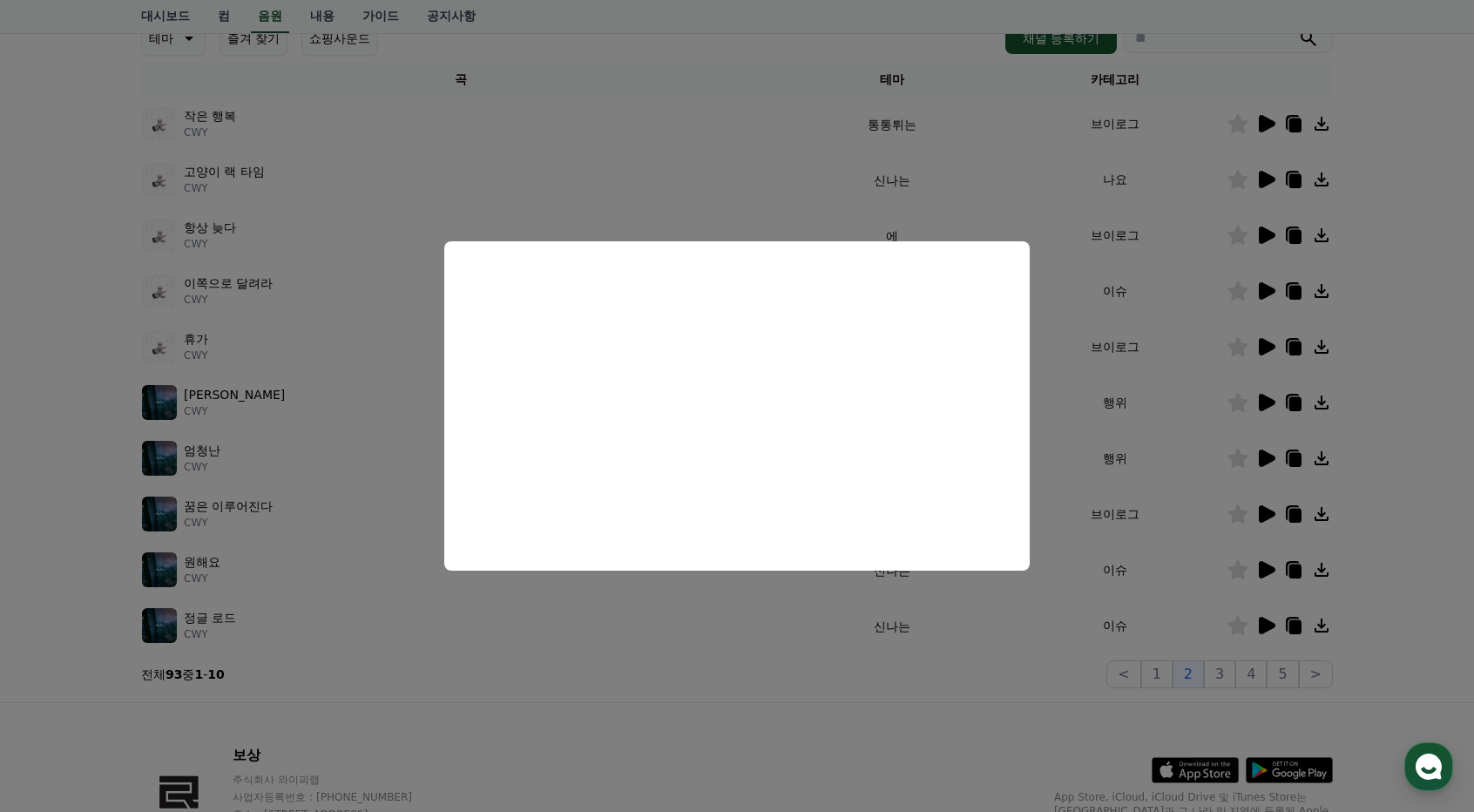
click at [1056, 451] on button "close modal" at bounding box center [737, 406] width 1474 height 812
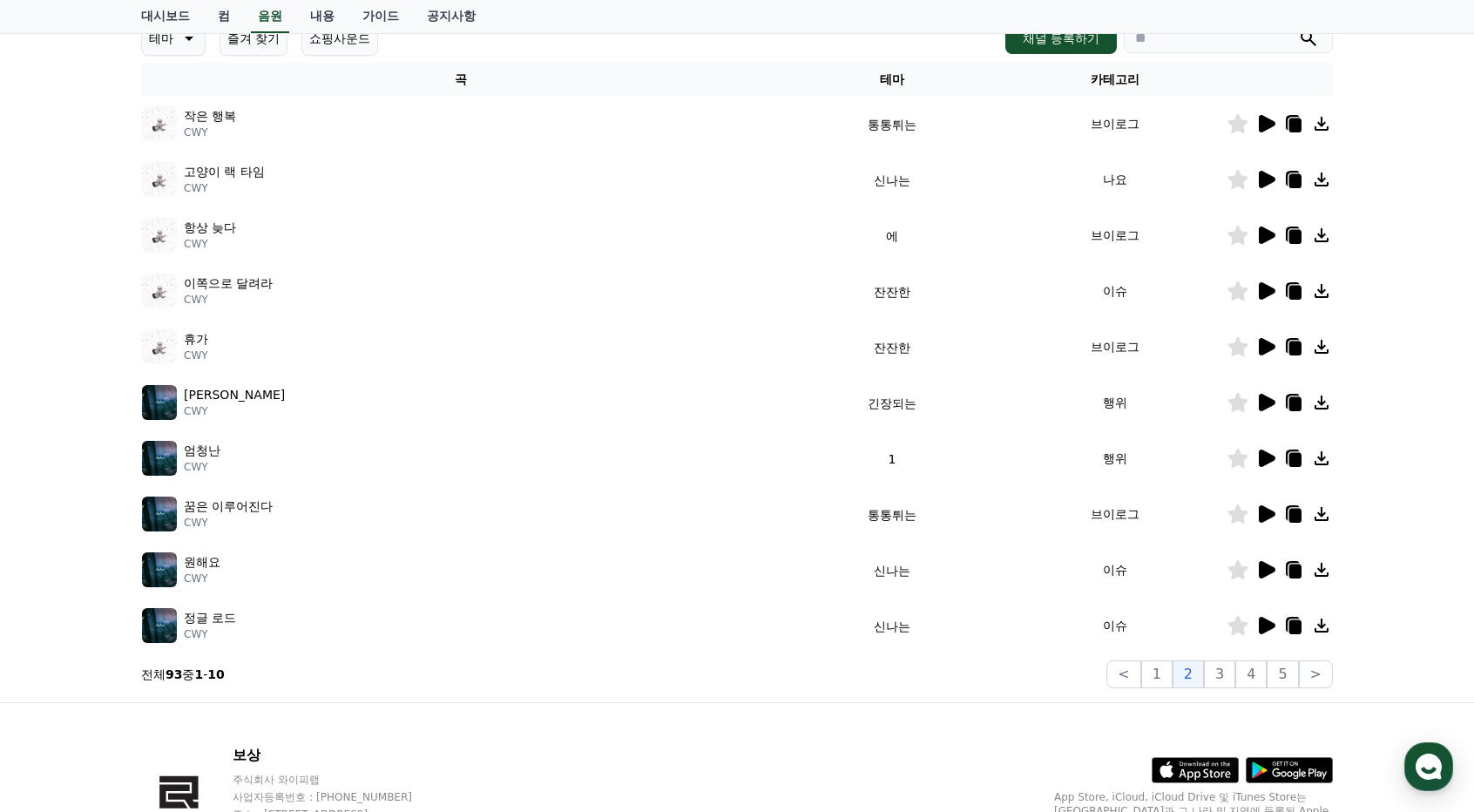
click at [1270, 570] on icon at bounding box center [1267, 569] width 17 height 17
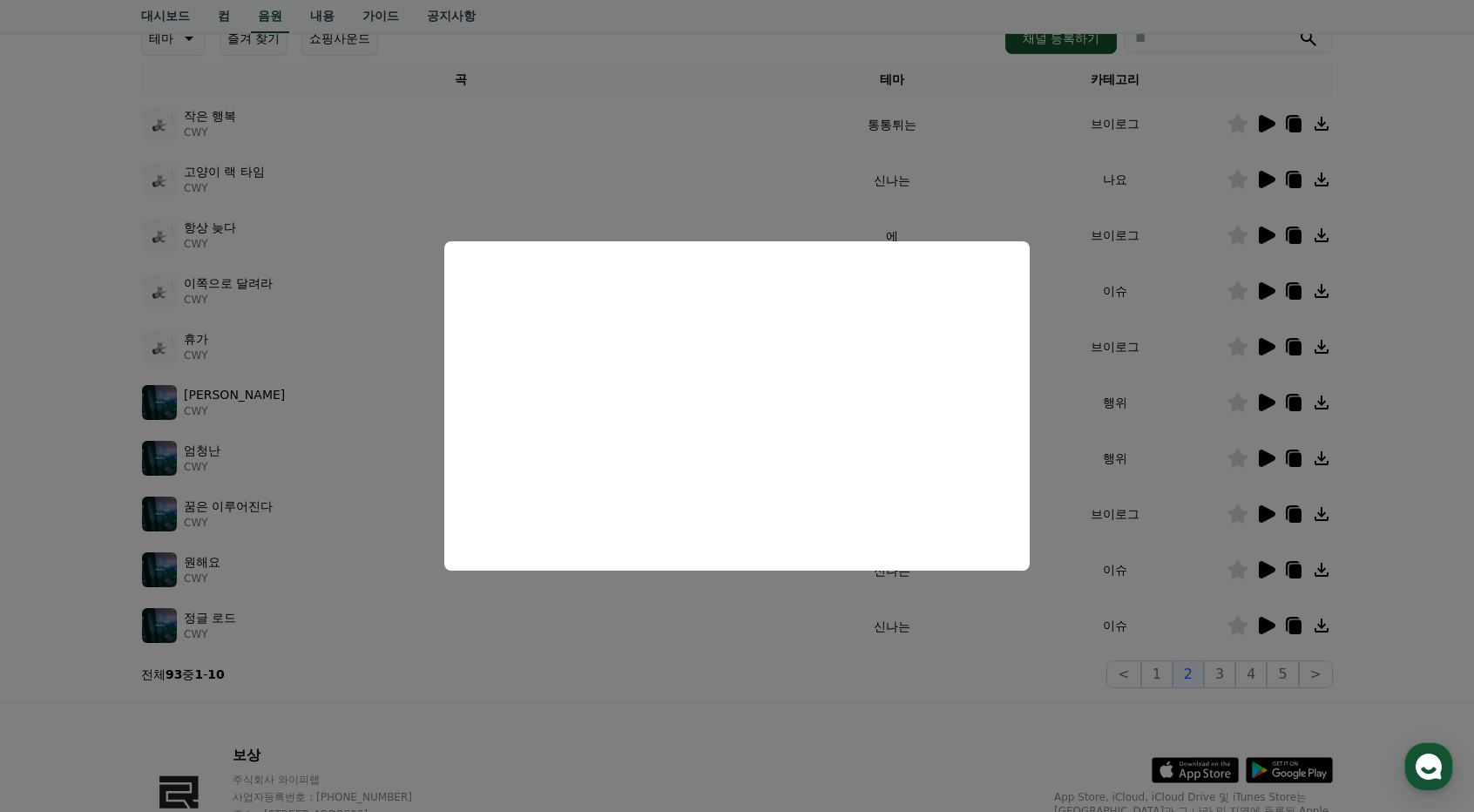
click at [704, 194] on button "close modal" at bounding box center [737, 406] width 1474 height 812
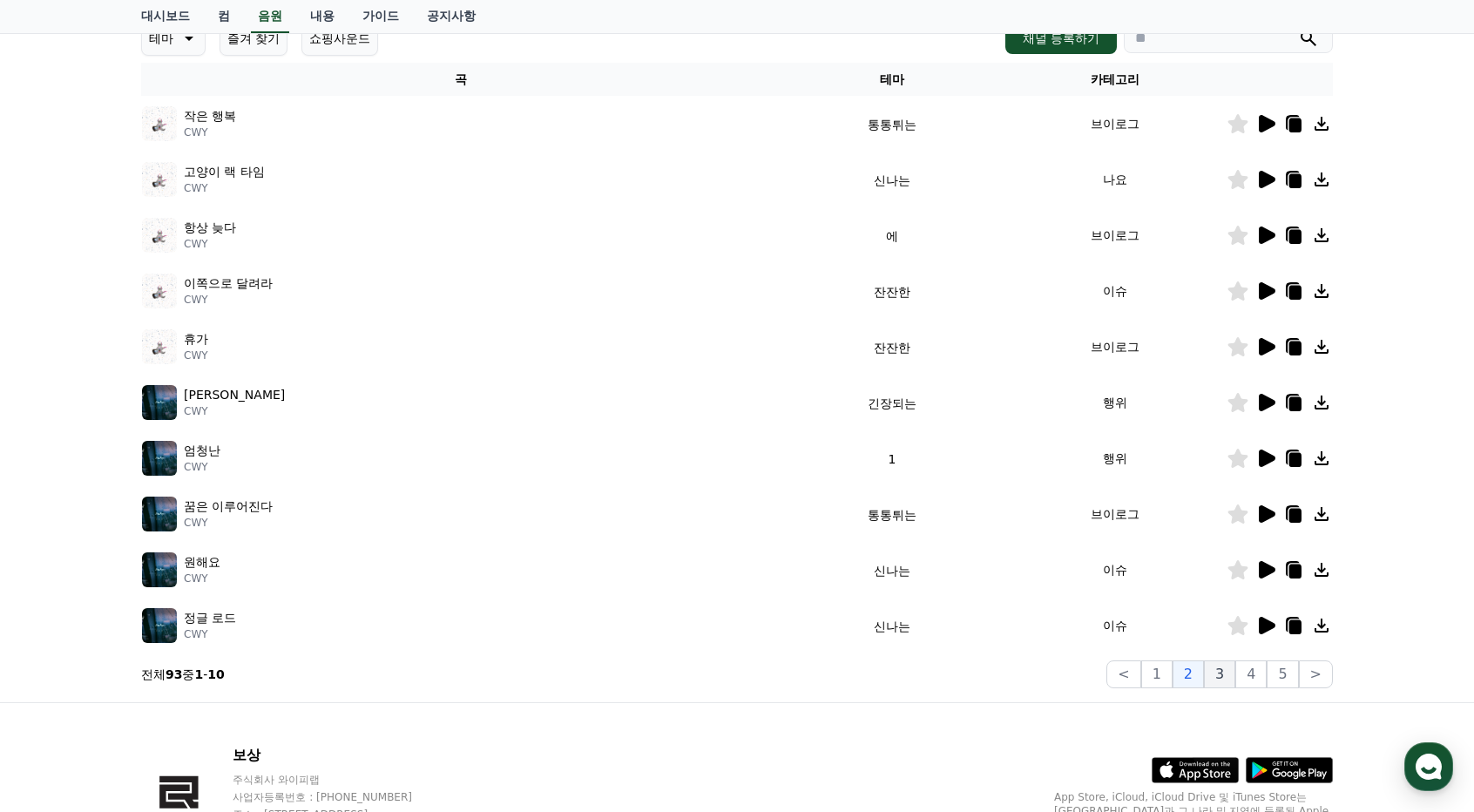
click at [1224, 682] on font "3" at bounding box center [1219, 674] width 8 height 17
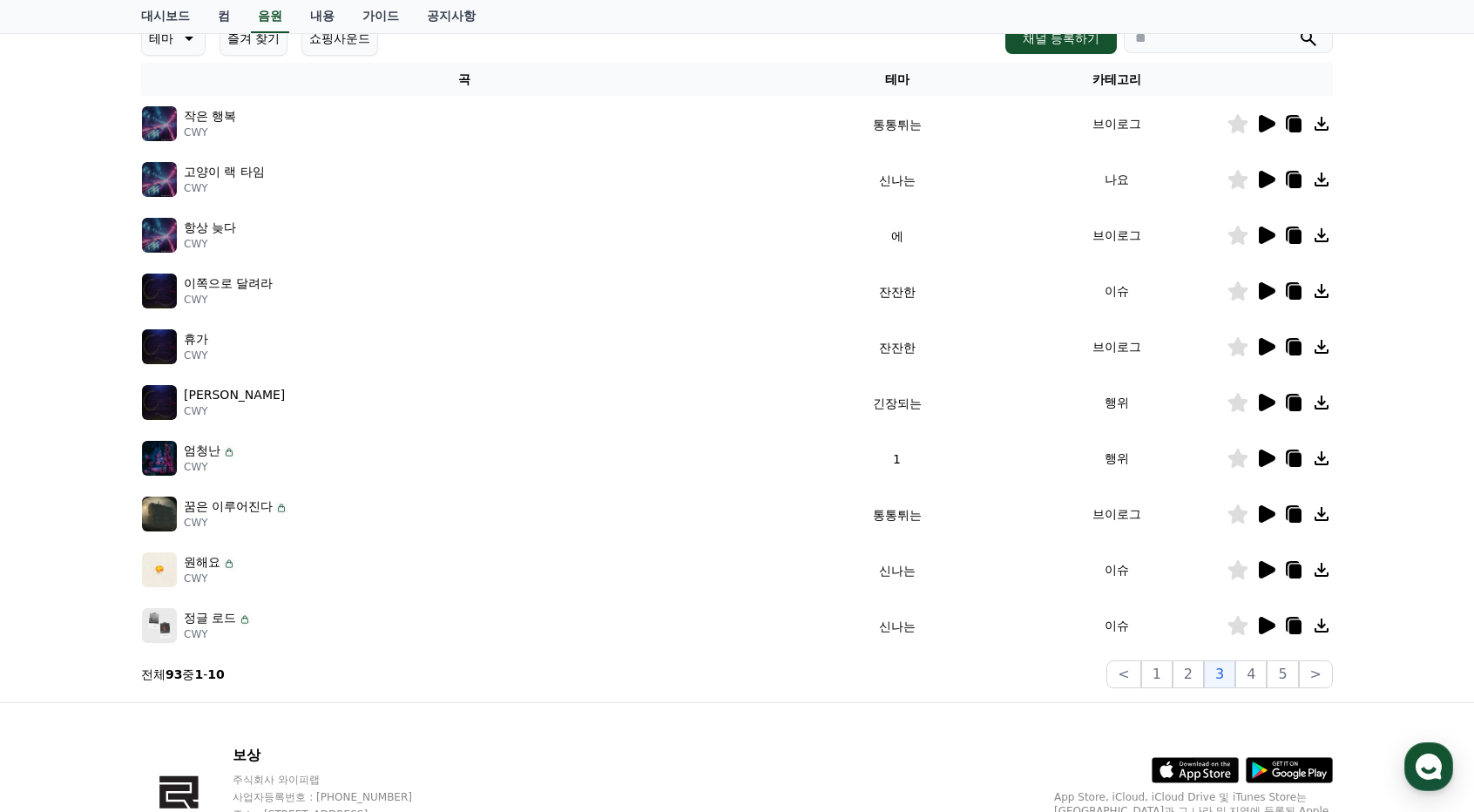
click at [1263, 292] on icon at bounding box center [1267, 291] width 17 height 17
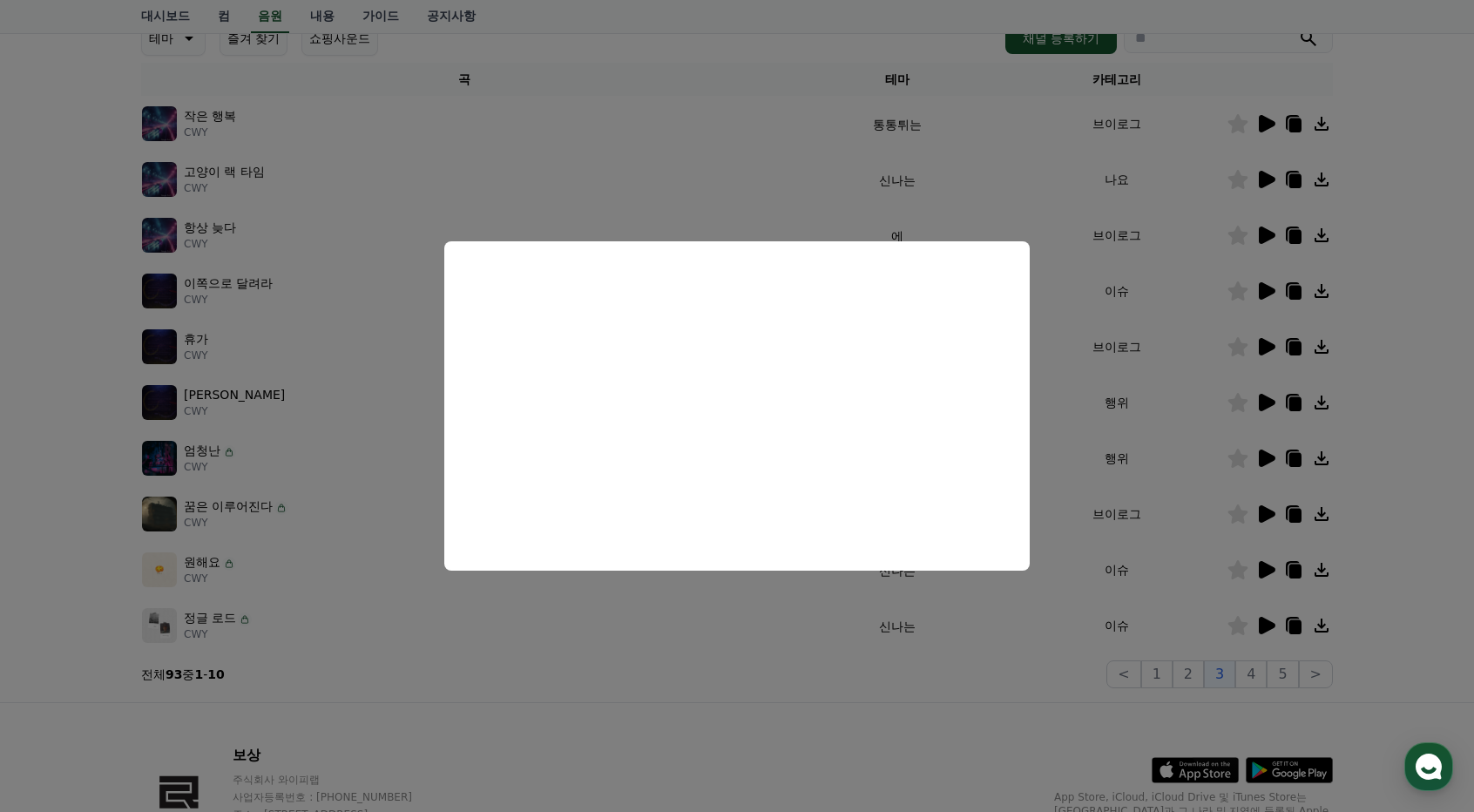
click at [1058, 428] on button "close modal" at bounding box center [737, 406] width 1474 height 812
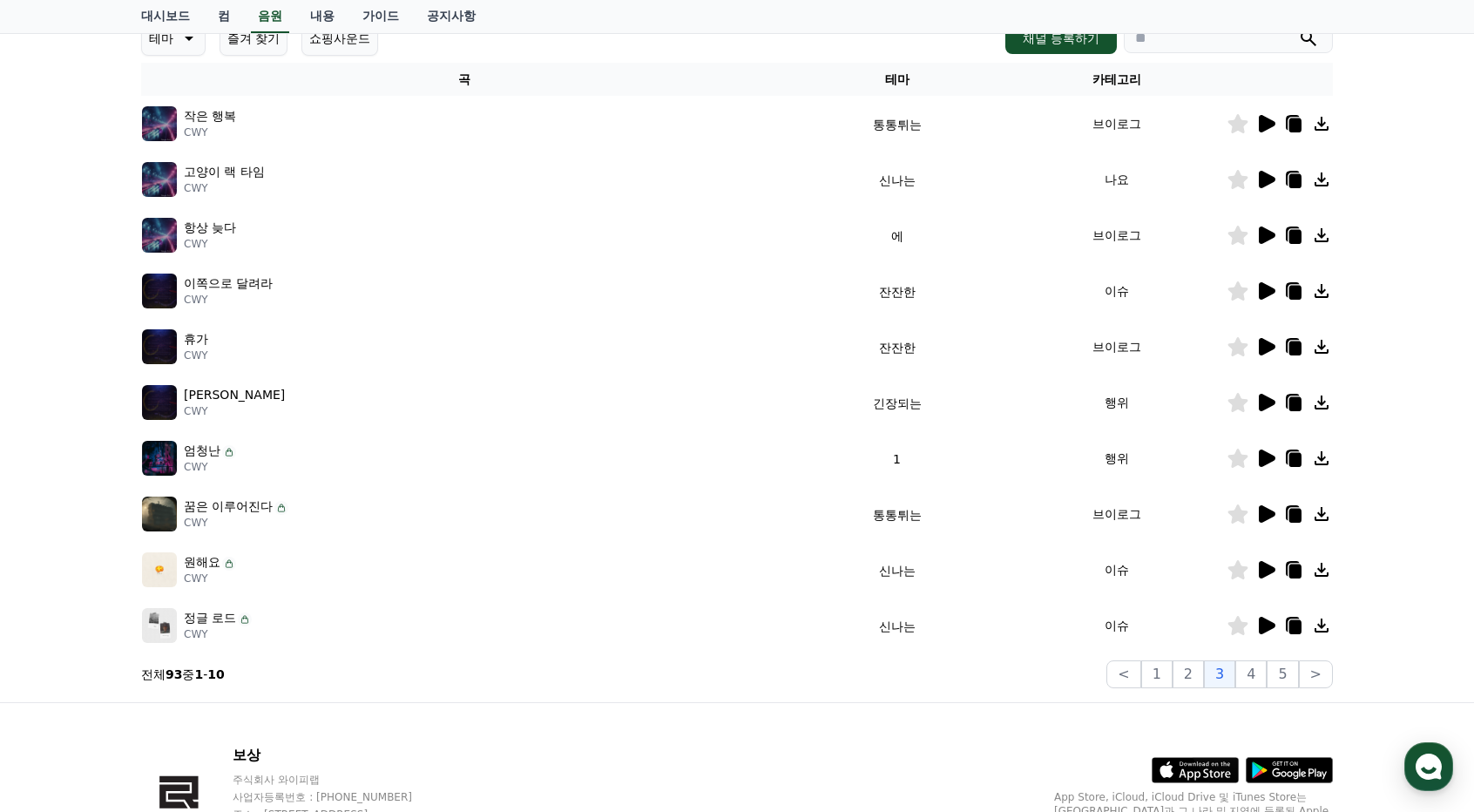
click at [1265, 180] on icon at bounding box center [1267, 179] width 17 height 17
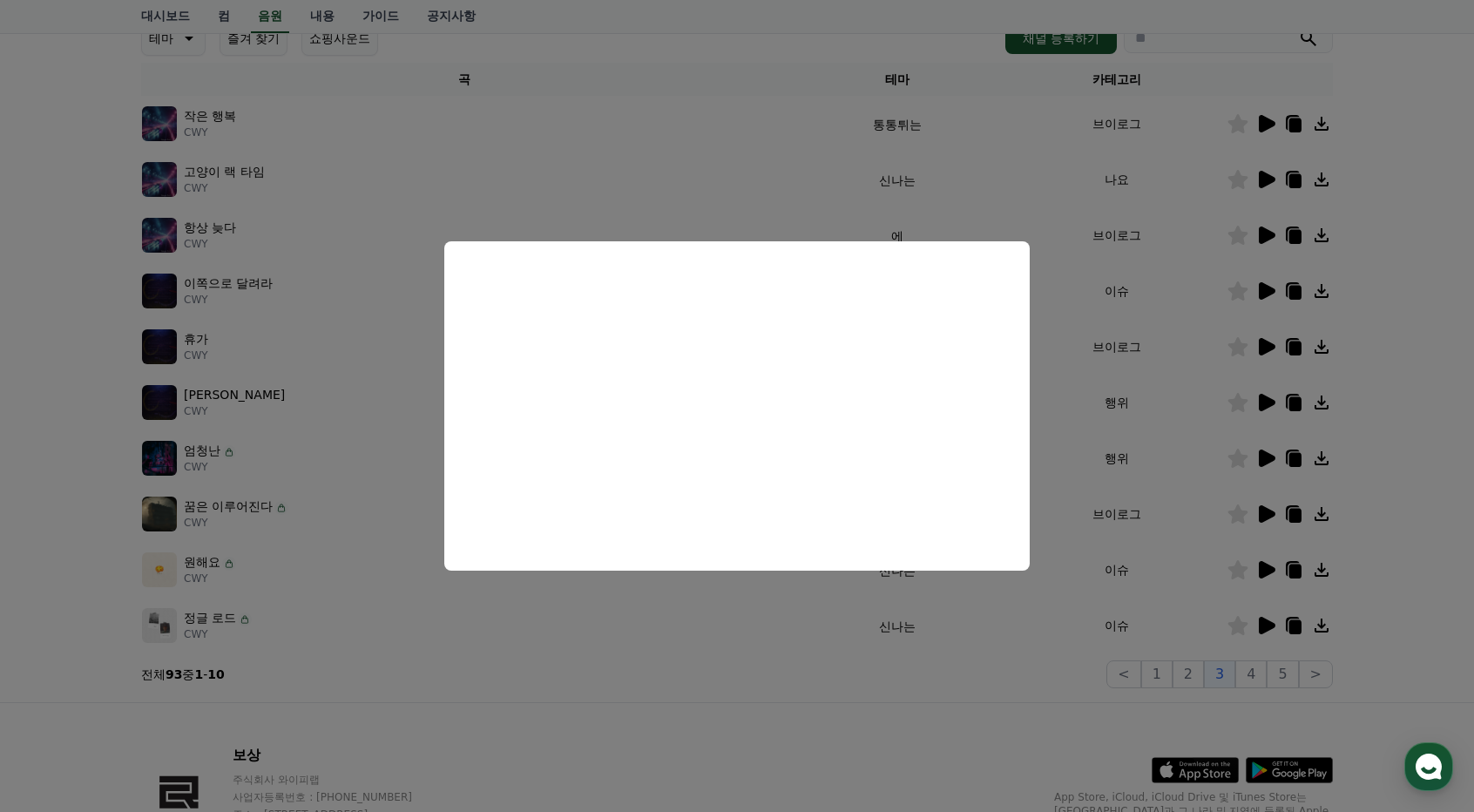
click at [671, 187] on button "close modal" at bounding box center [737, 406] width 1474 height 812
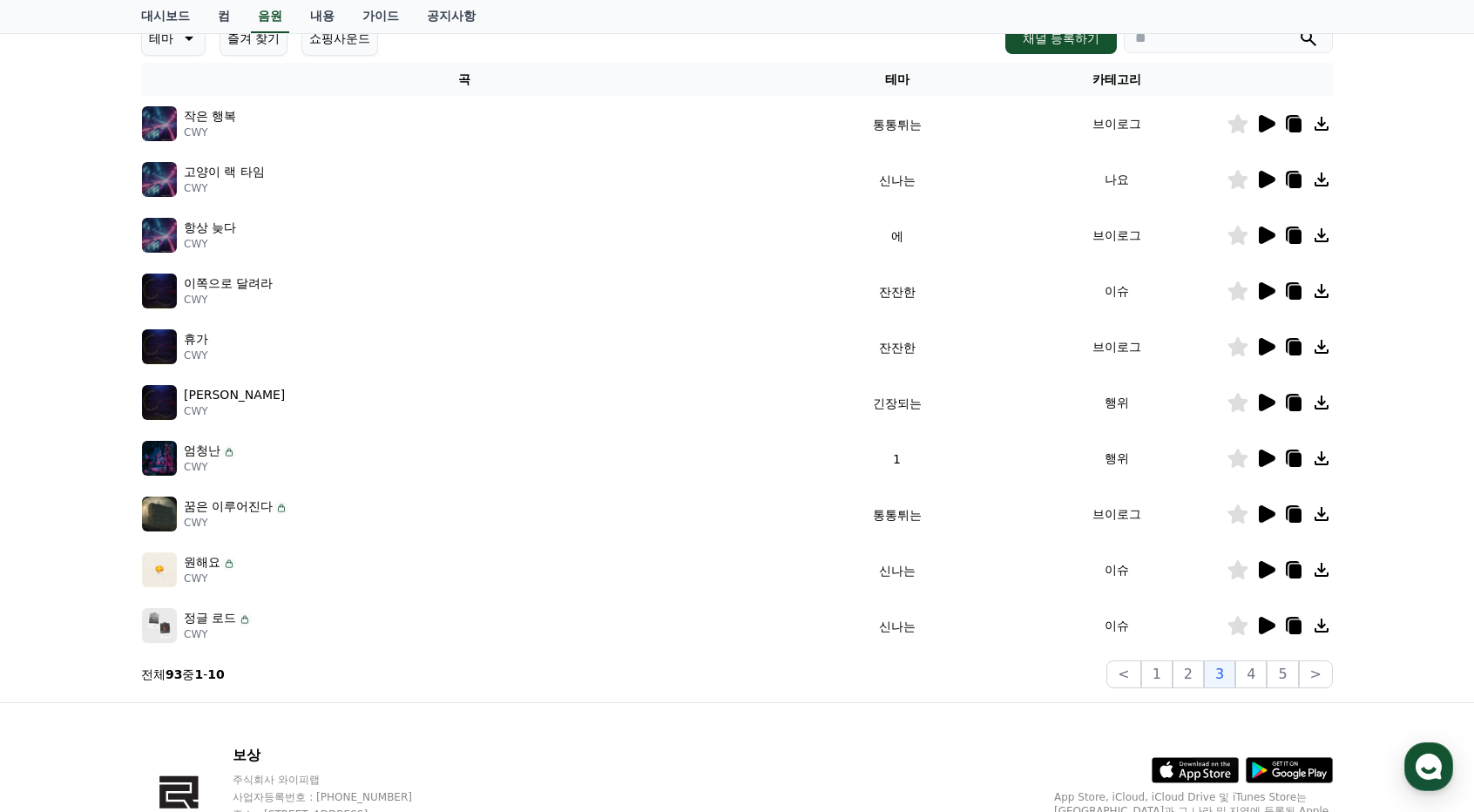
click at [1268, 289] on icon at bounding box center [1267, 291] width 17 height 17
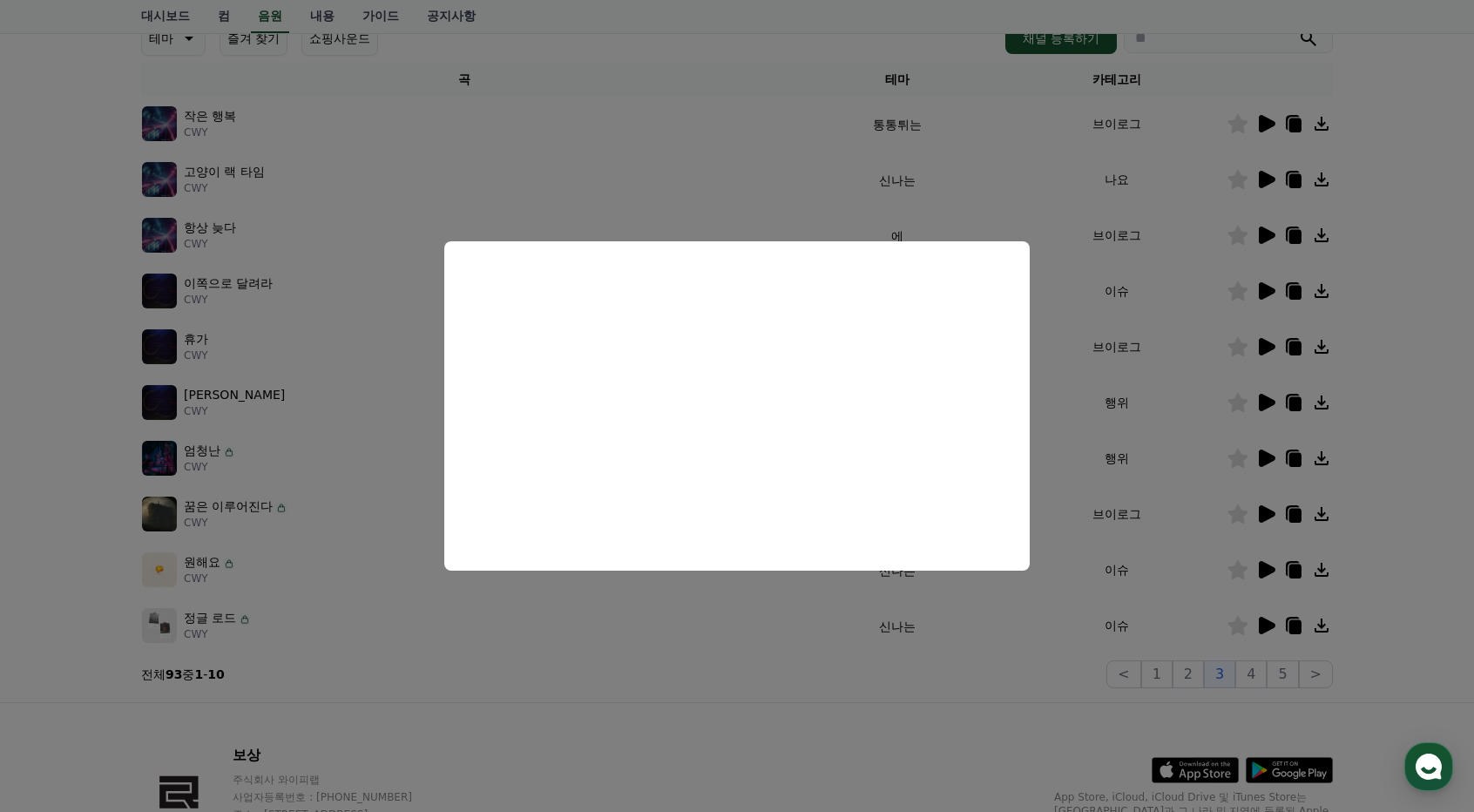
click at [794, 642] on button "close modal" at bounding box center [737, 406] width 1474 height 812
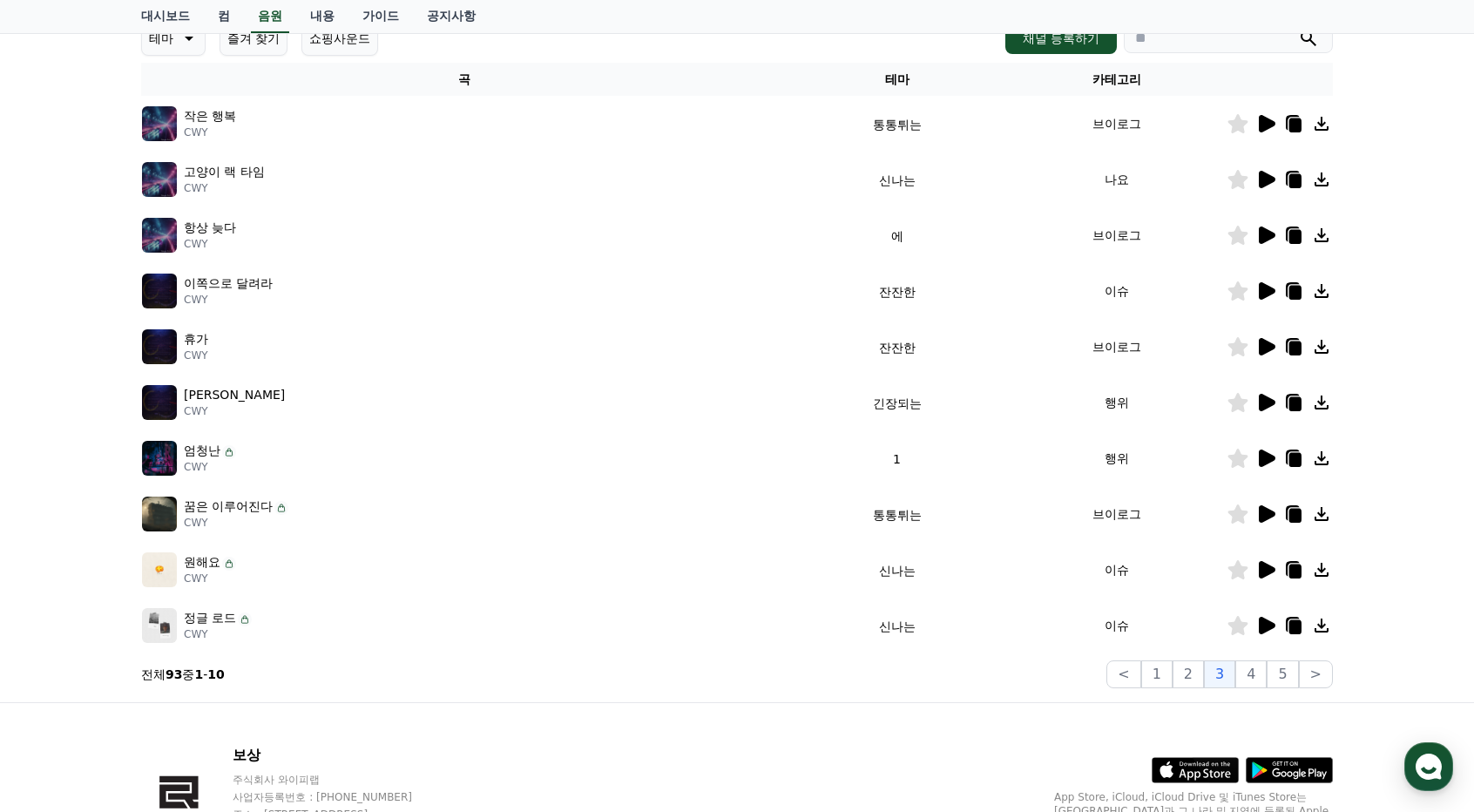
click at [1296, 295] on icon at bounding box center [1295, 292] width 12 height 14
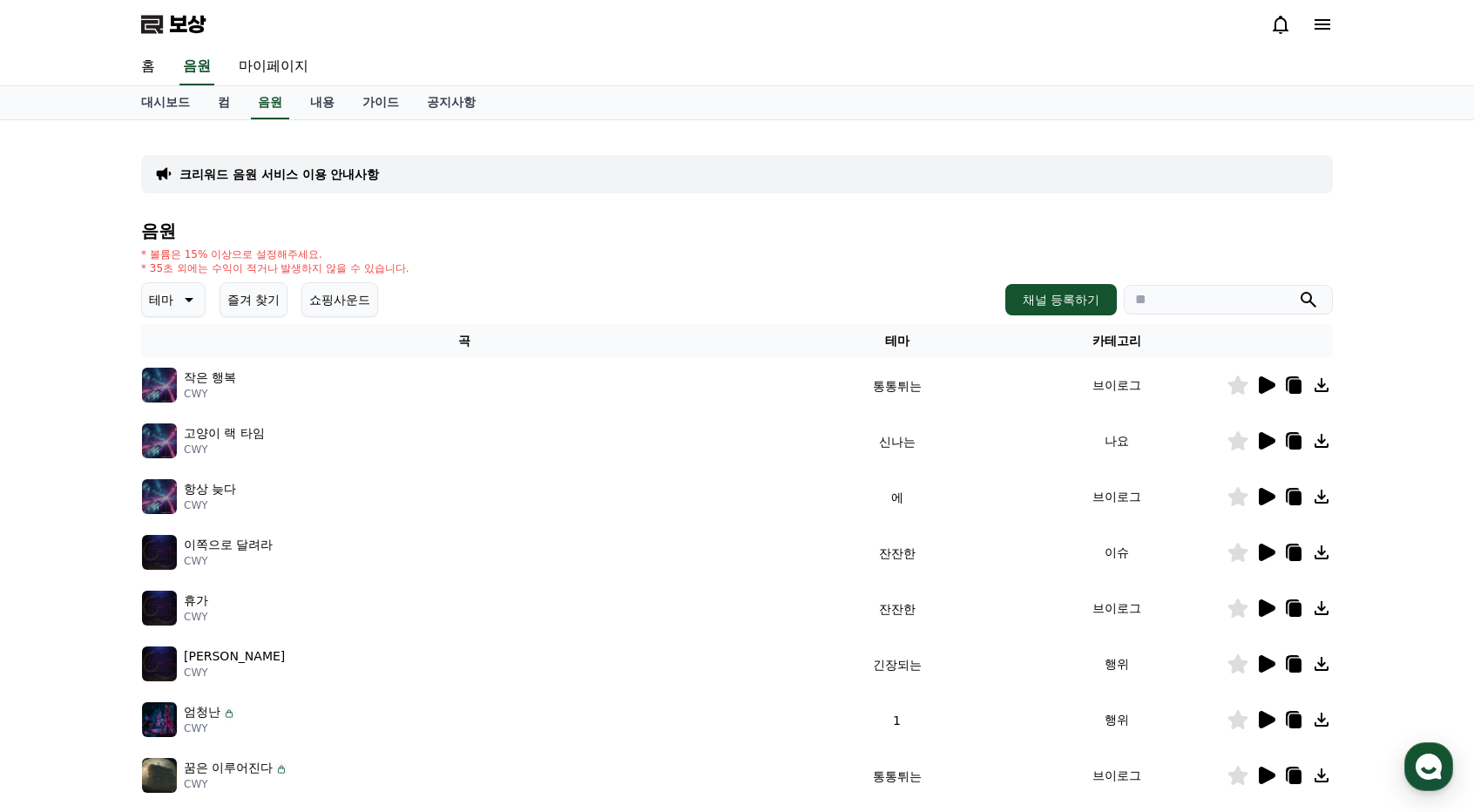
click at [1264, 555] on icon at bounding box center [1267, 552] width 17 height 17
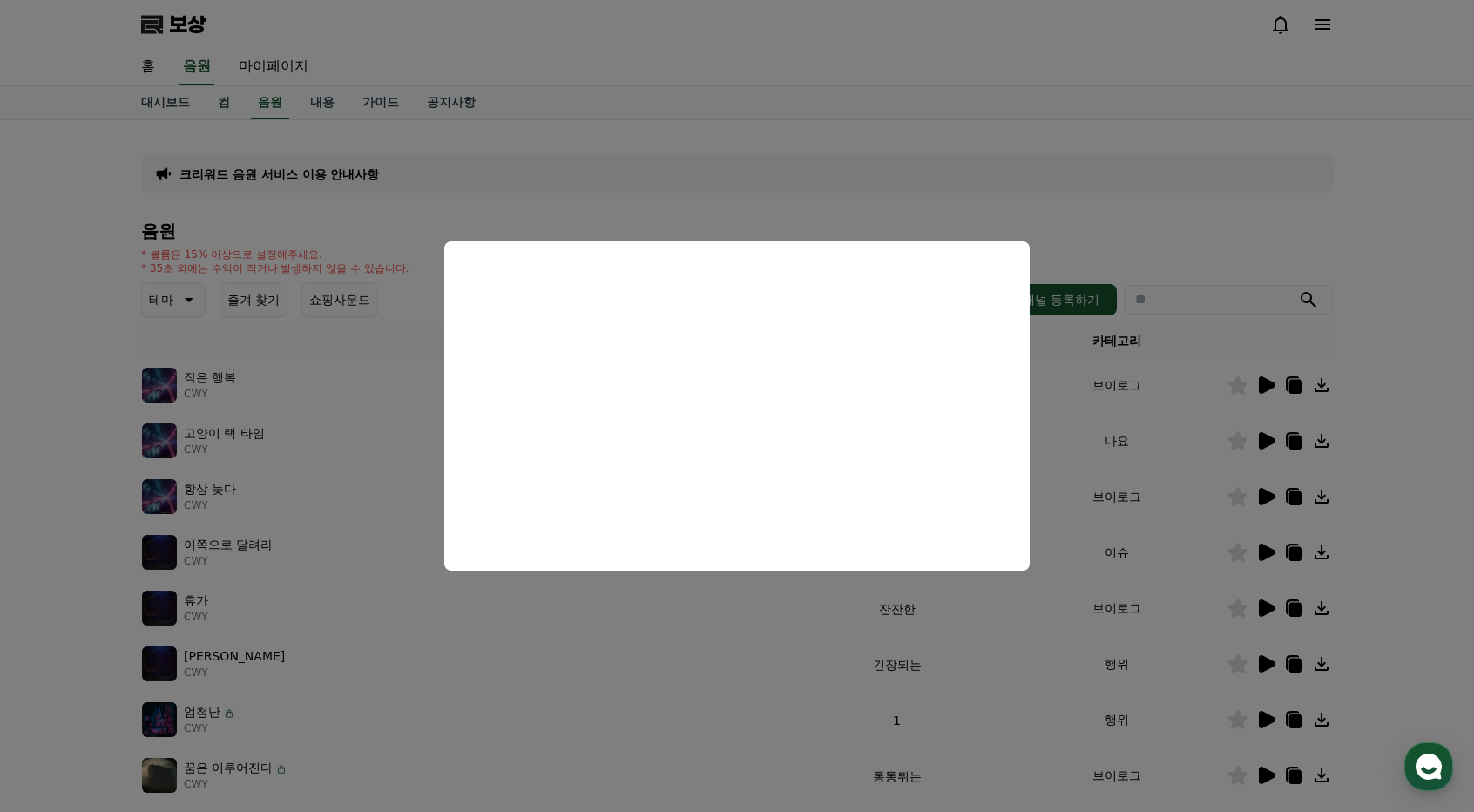
click at [1413, 241] on button "close modal" at bounding box center [737, 406] width 1474 height 812
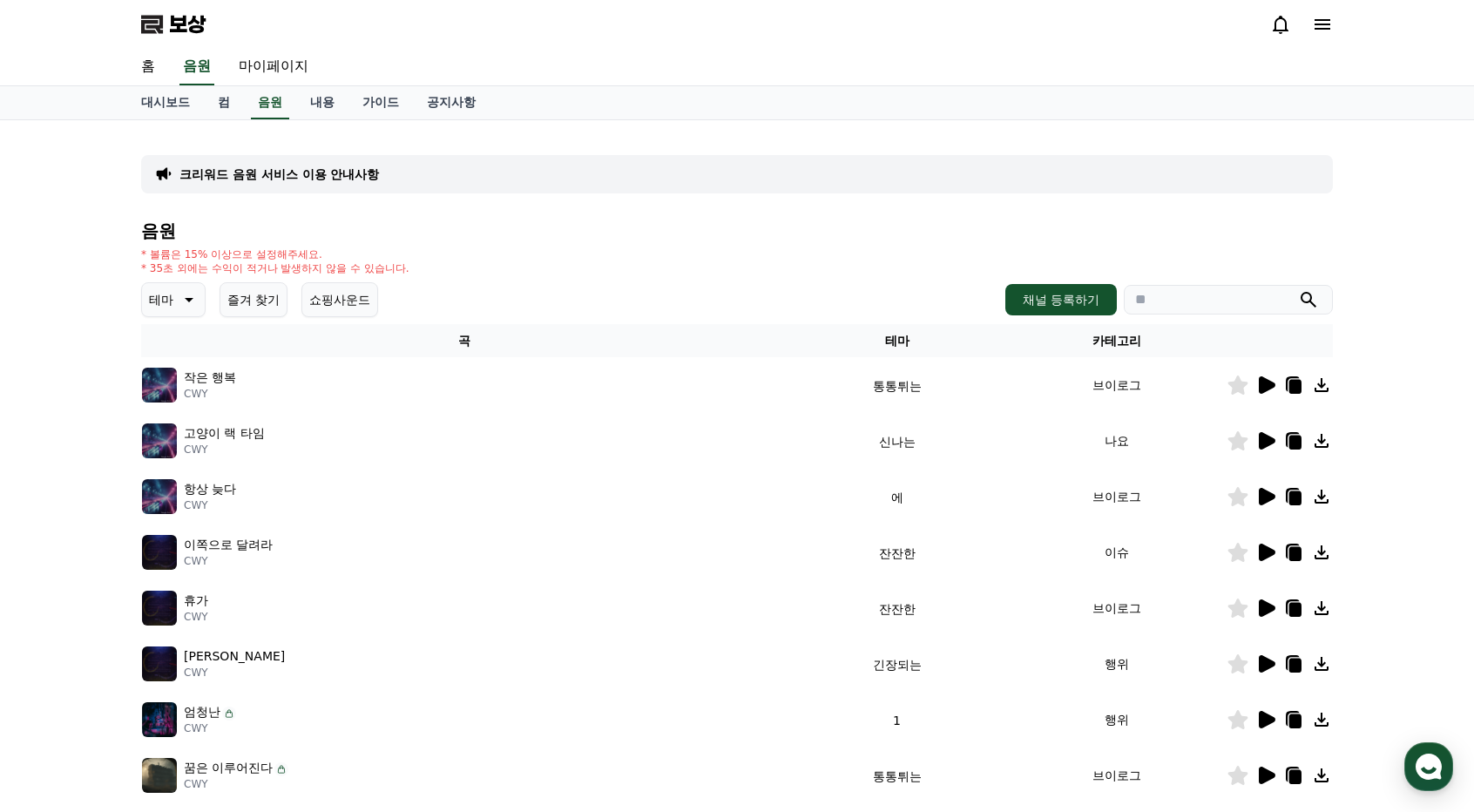
click at [679, 61] on div "홈 음원 마이페이지" at bounding box center [737, 67] width 1219 height 37
